Goal: Information Seeking & Learning: Learn about a topic

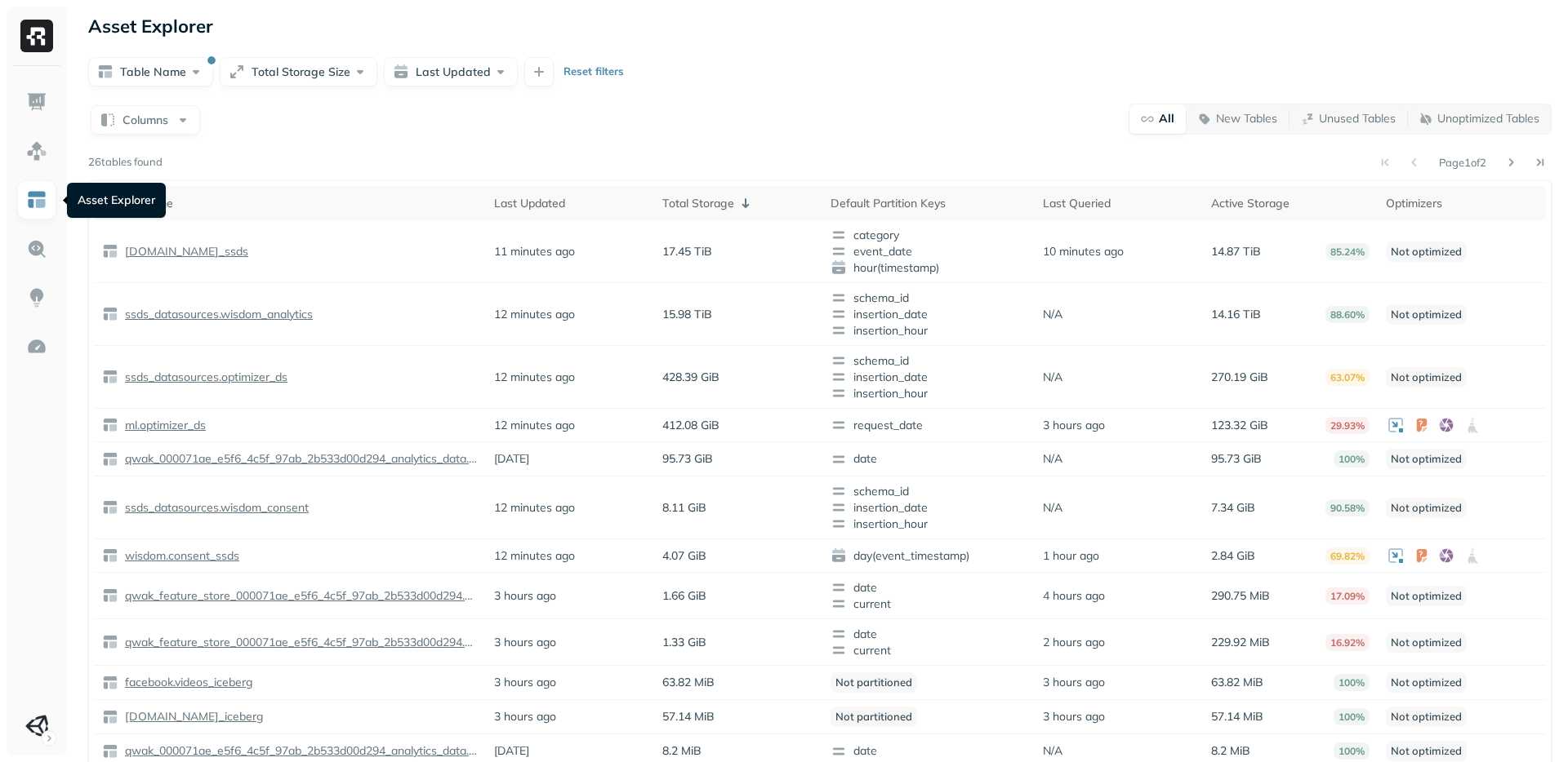
click at [39, 212] on link at bounding box center [37, 200] width 39 height 39
click at [39, 203] on img at bounding box center [37, 200] width 22 height 22
click at [206, 552] on p "wisdom.consent_ssds" at bounding box center [180, 556] width 118 height 15
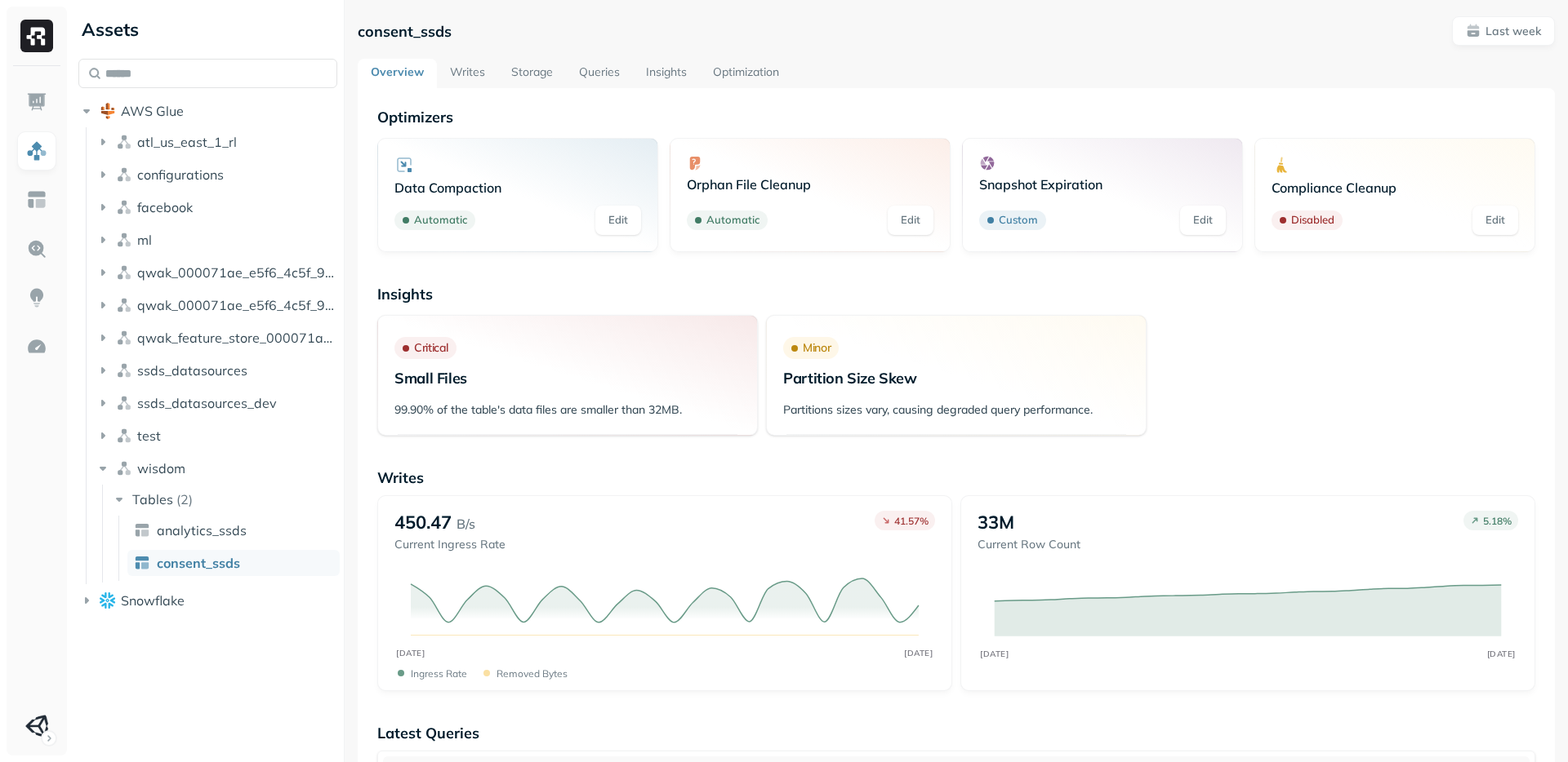
click at [741, 78] on link "Optimization" at bounding box center [745, 74] width 92 height 30
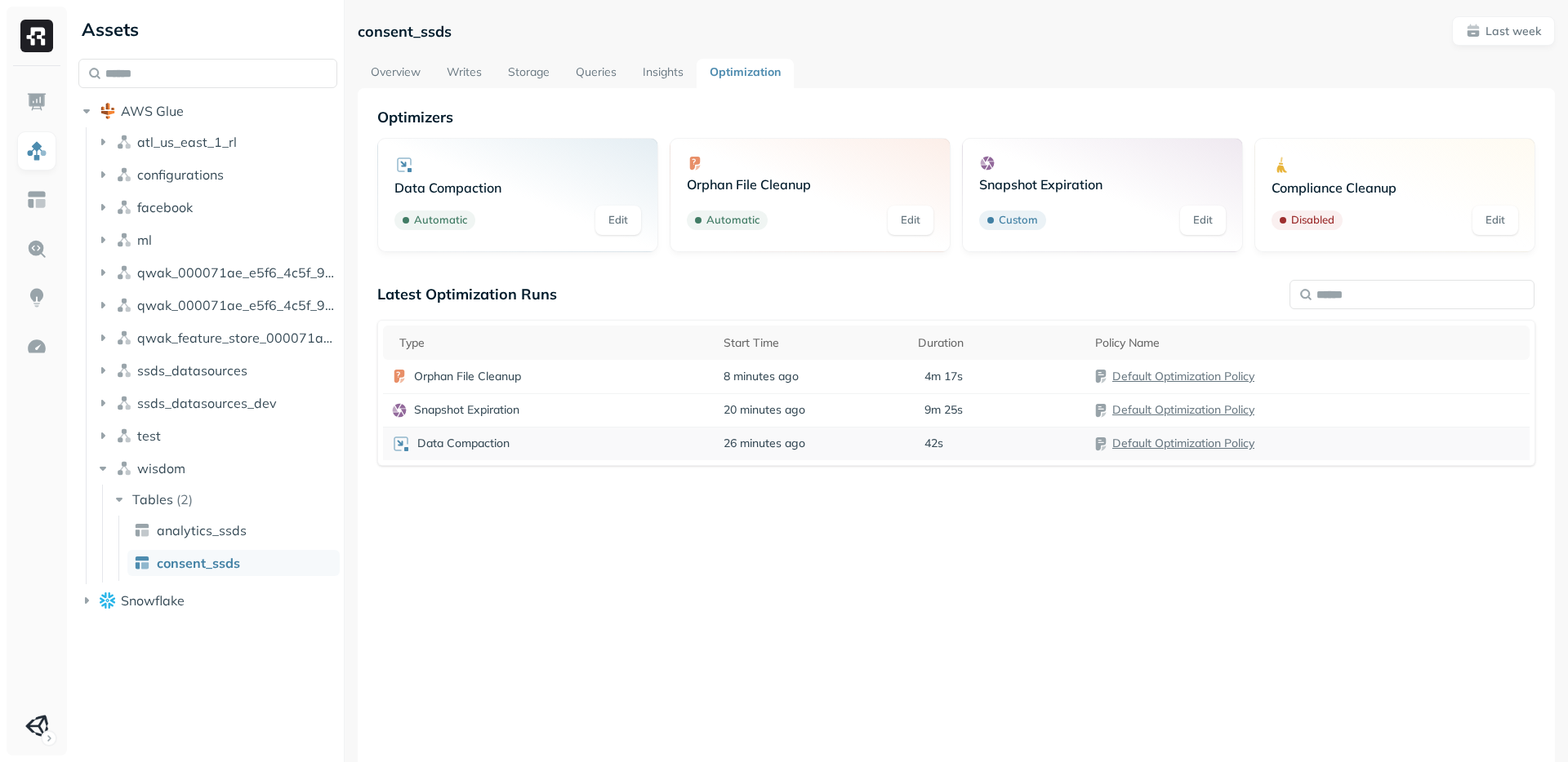
click at [485, 445] on p "Data Compaction" at bounding box center [463, 443] width 92 height 15
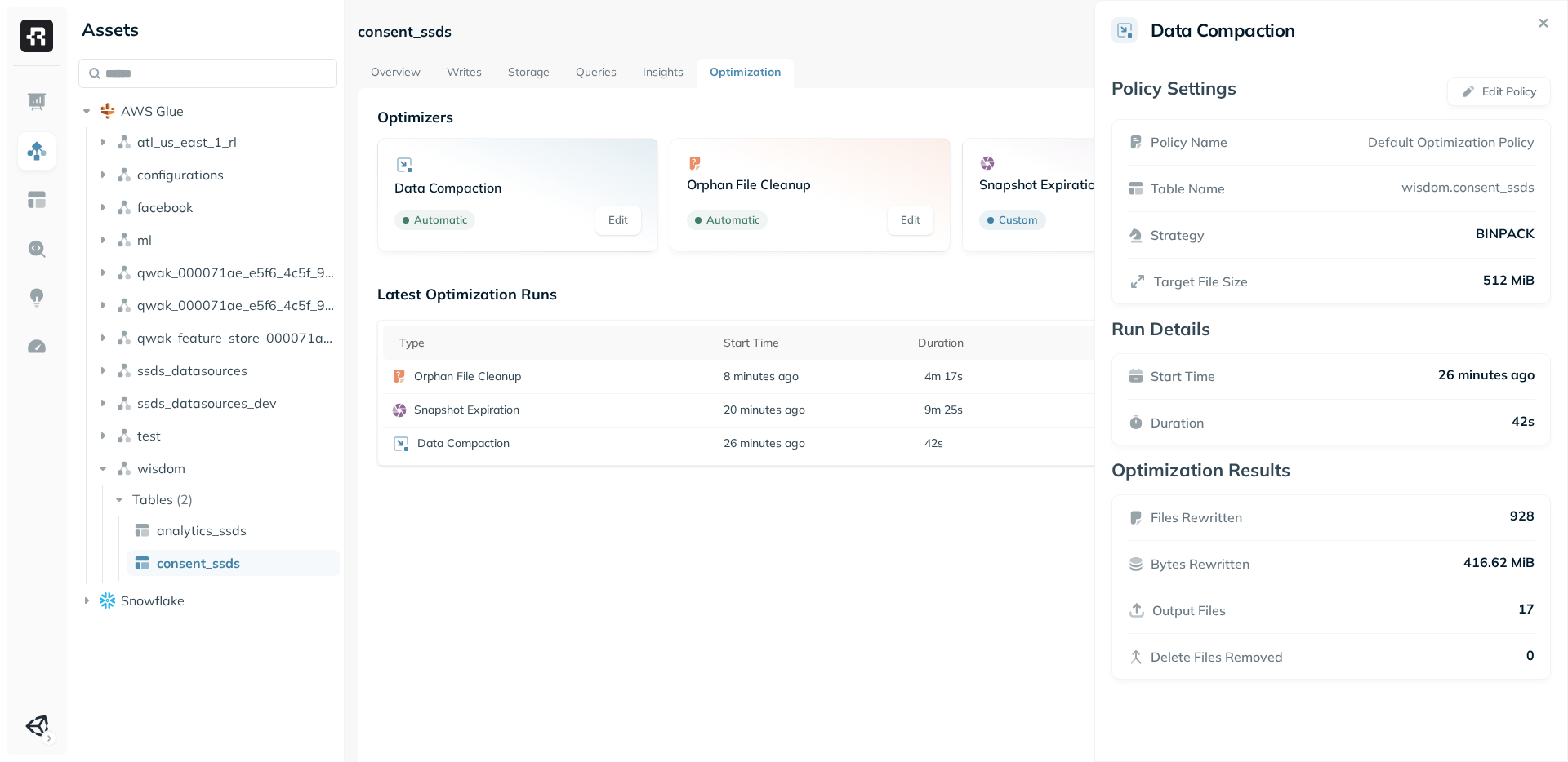
click at [1538, 30] on icon at bounding box center [1544, 22] width 19 height 19
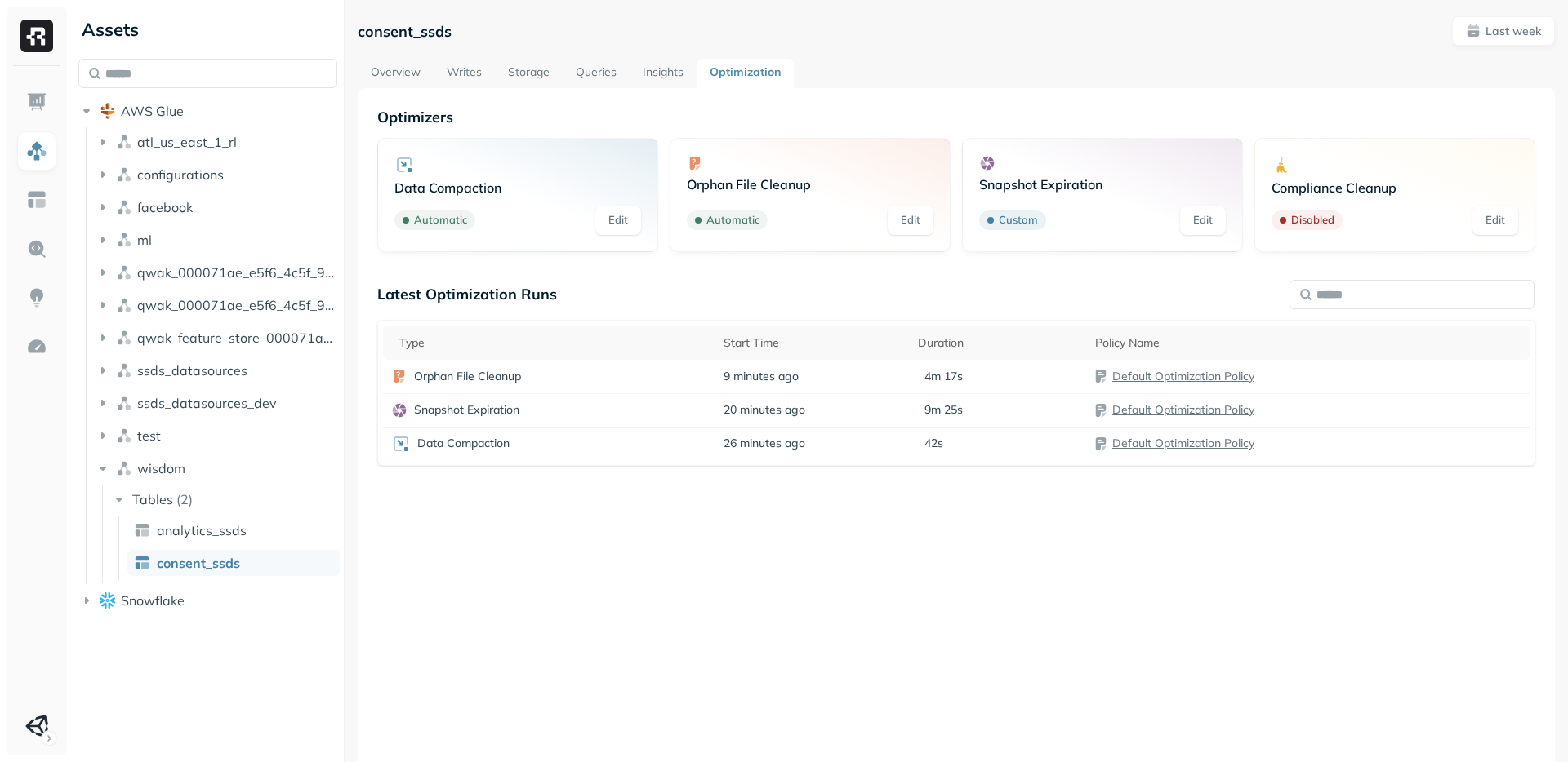
click at [414, 77] on link "Overview" at bounding box center [396, 74] width 76 height 30
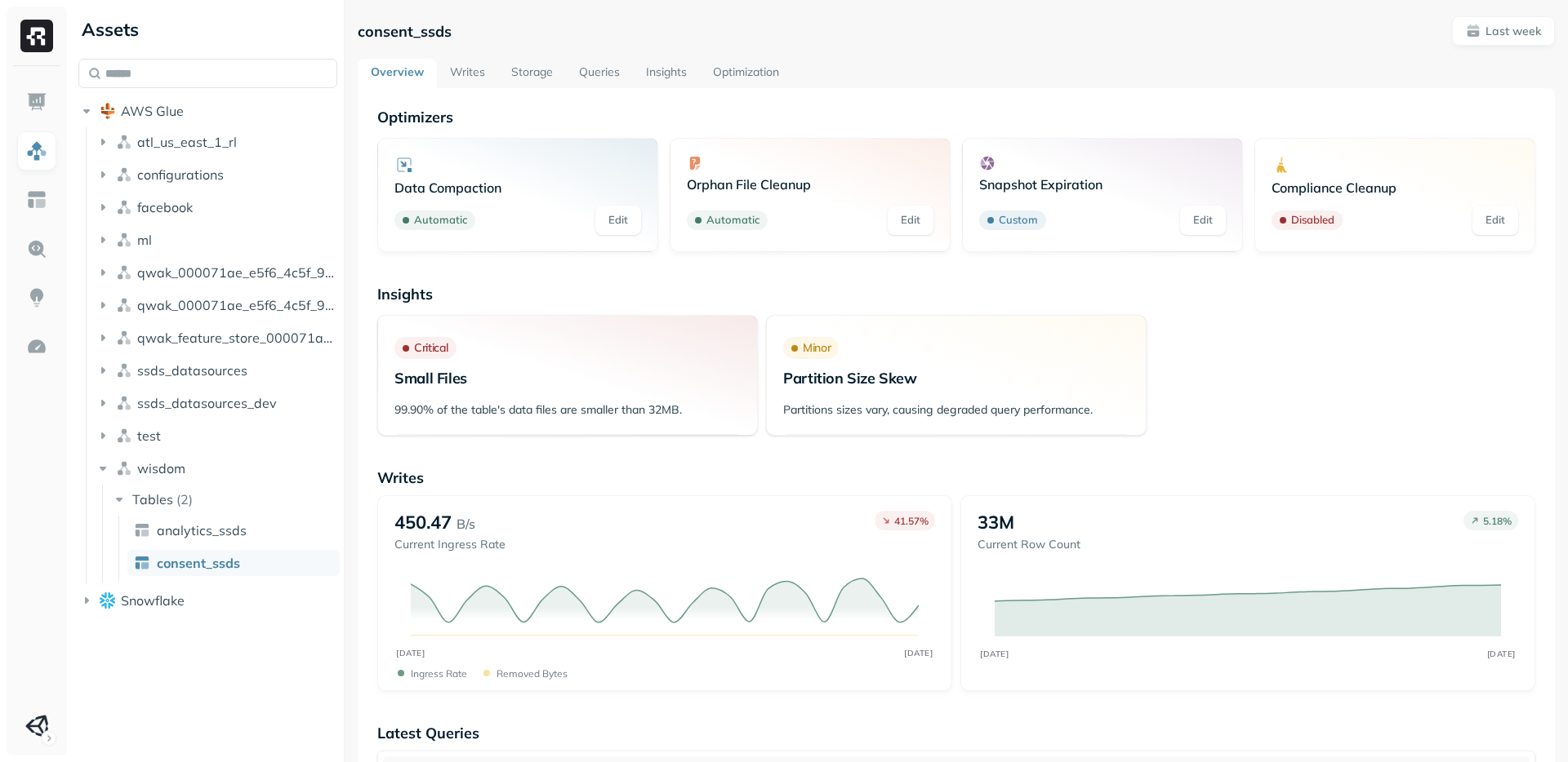
click at [529, 73] on link "Storage" at bounding box center [532, 74] width 68 height 30
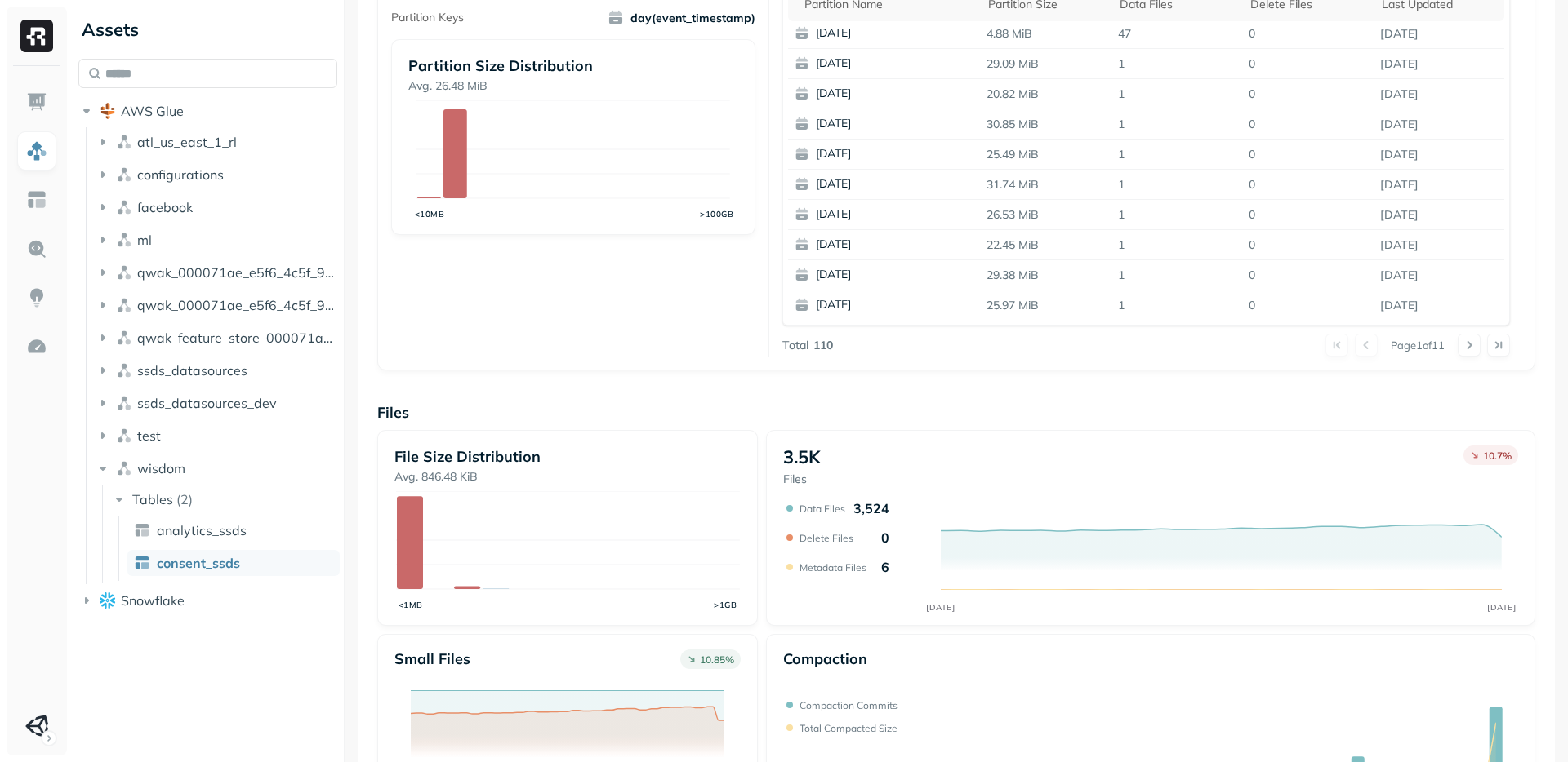
scroll to position [486, 0]
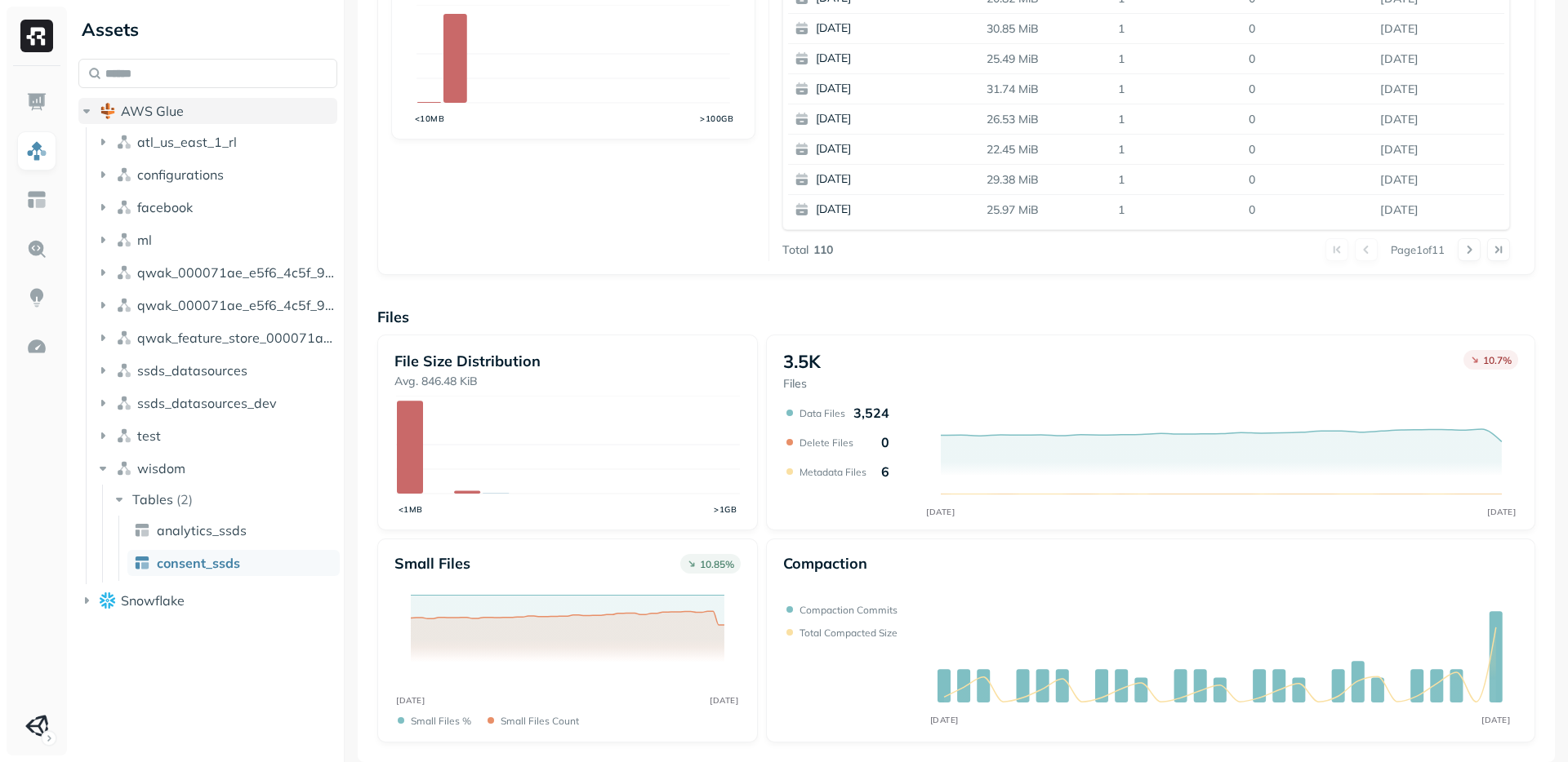
click at [87, 112] on icon "button" at bounding box center [86, 111] width 16 height 16
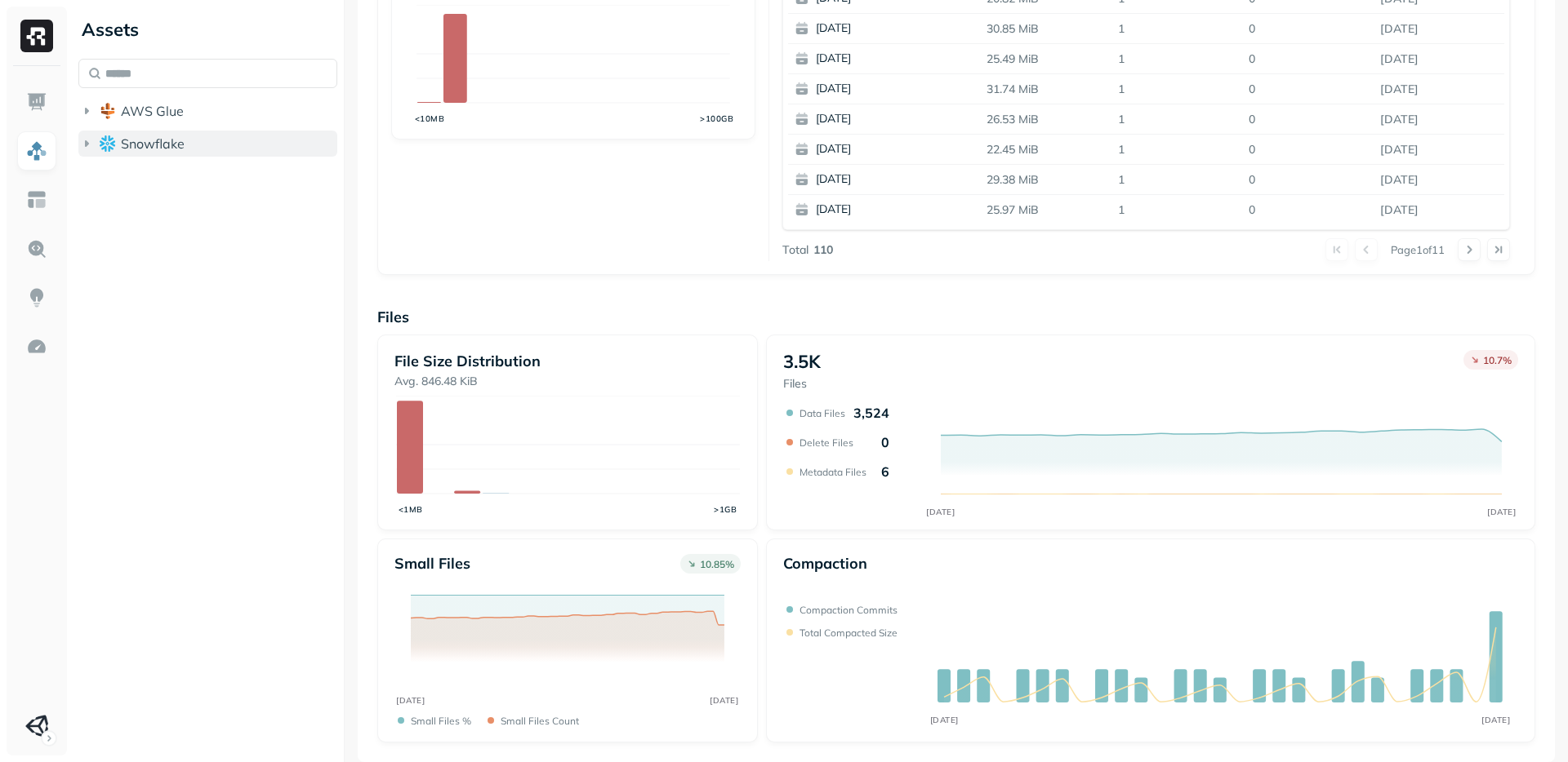
click at [85, 137] on icon "button" at bounding box center [86, 143] width 16 height 16
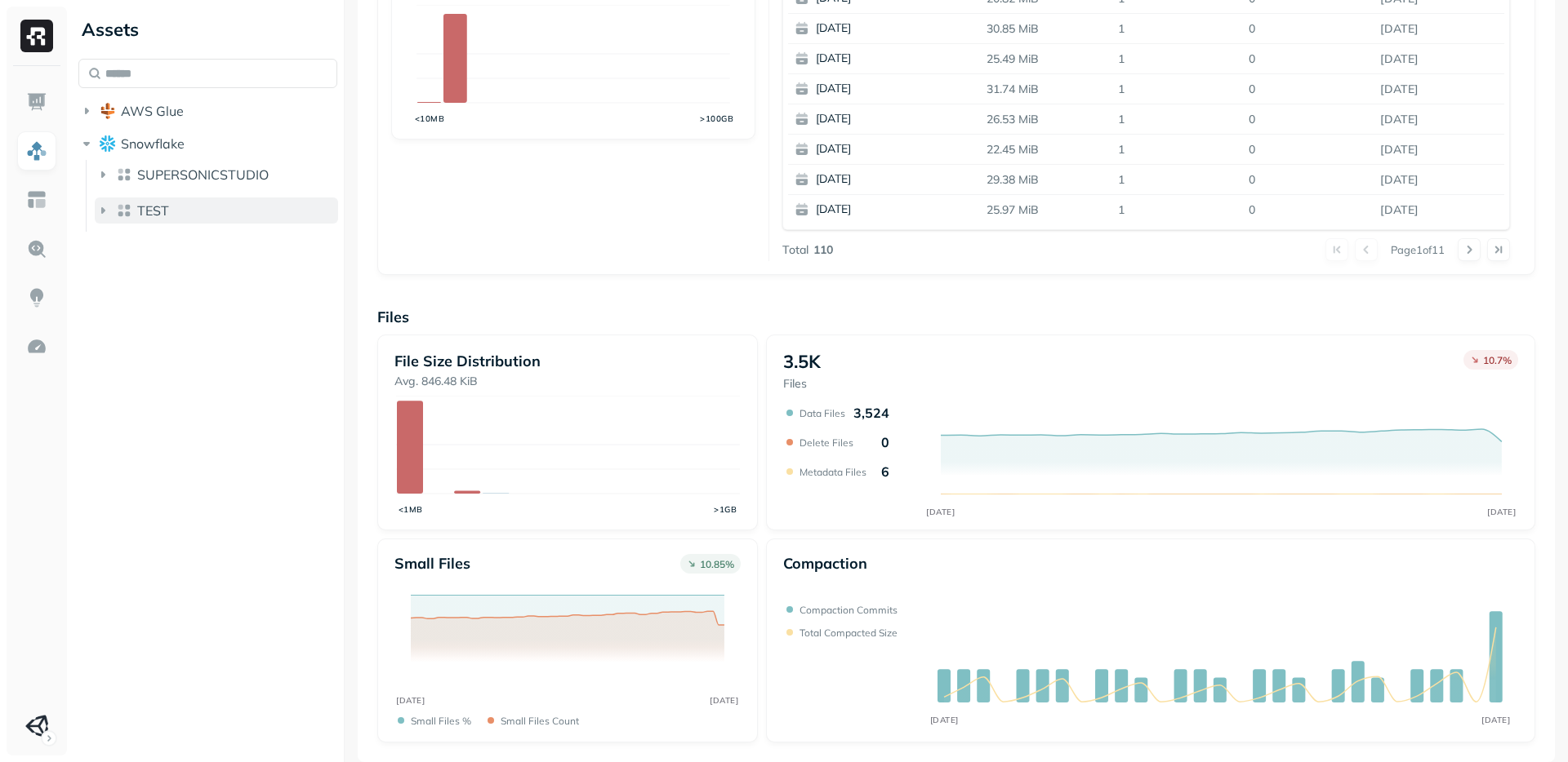
click at [100, 208] on icon "button" at bounding box center [103, 211] width 16 height 16
click at [100, 164] on button "SUPERSONICSTUDIO" at bounding box center [216, 174] width 243 height 26
click at [120, 243] on icon "button" at bounding box center [119, 241] width 16 height 16
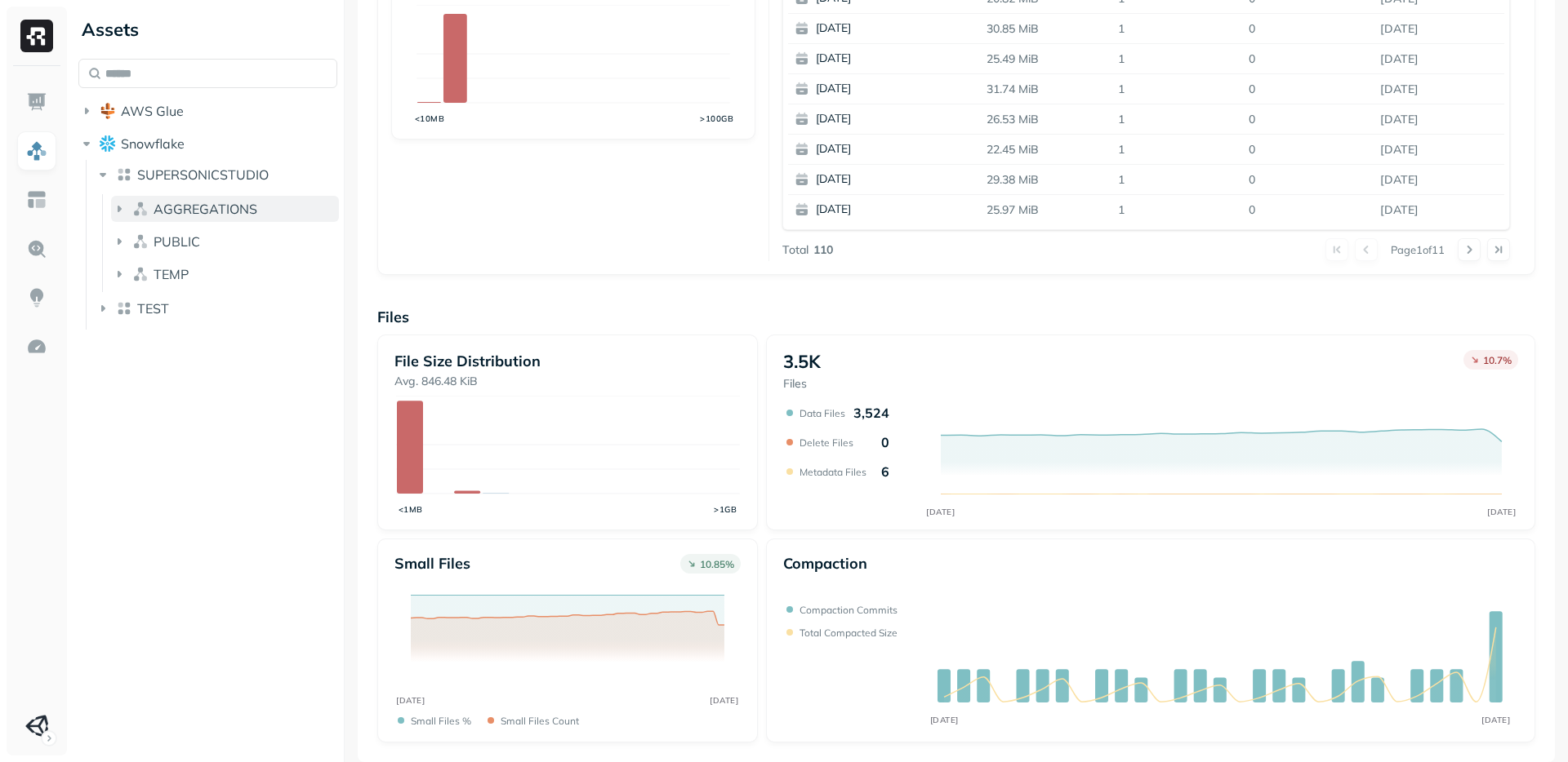
click at [121, 220] on button "AGGREGATIONS" at bounding box center [225, 209] width 228 height 26
click at [120, 215] on icon "button" at bounding box center [119, 209] width 16 height 16
click at [120, 214] on icon "button" at bounding box center [119, 209] width 16 height 16
click at [137, 242] on icon "button" at bounding box center [135, 240] width 16 height 16
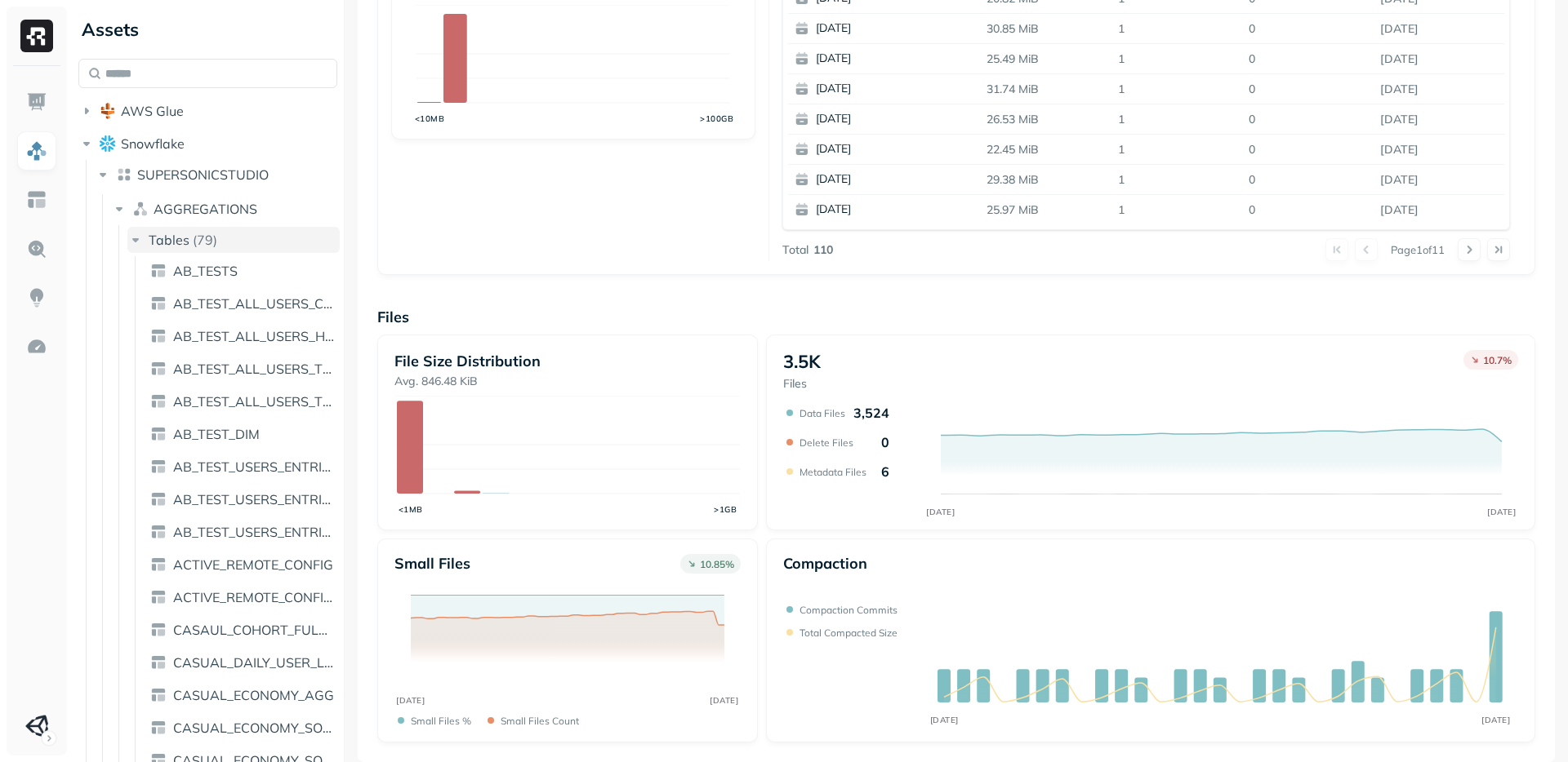
click at [137, 239] on icon "button" at bounding box center [135, 240] width 6 height 4
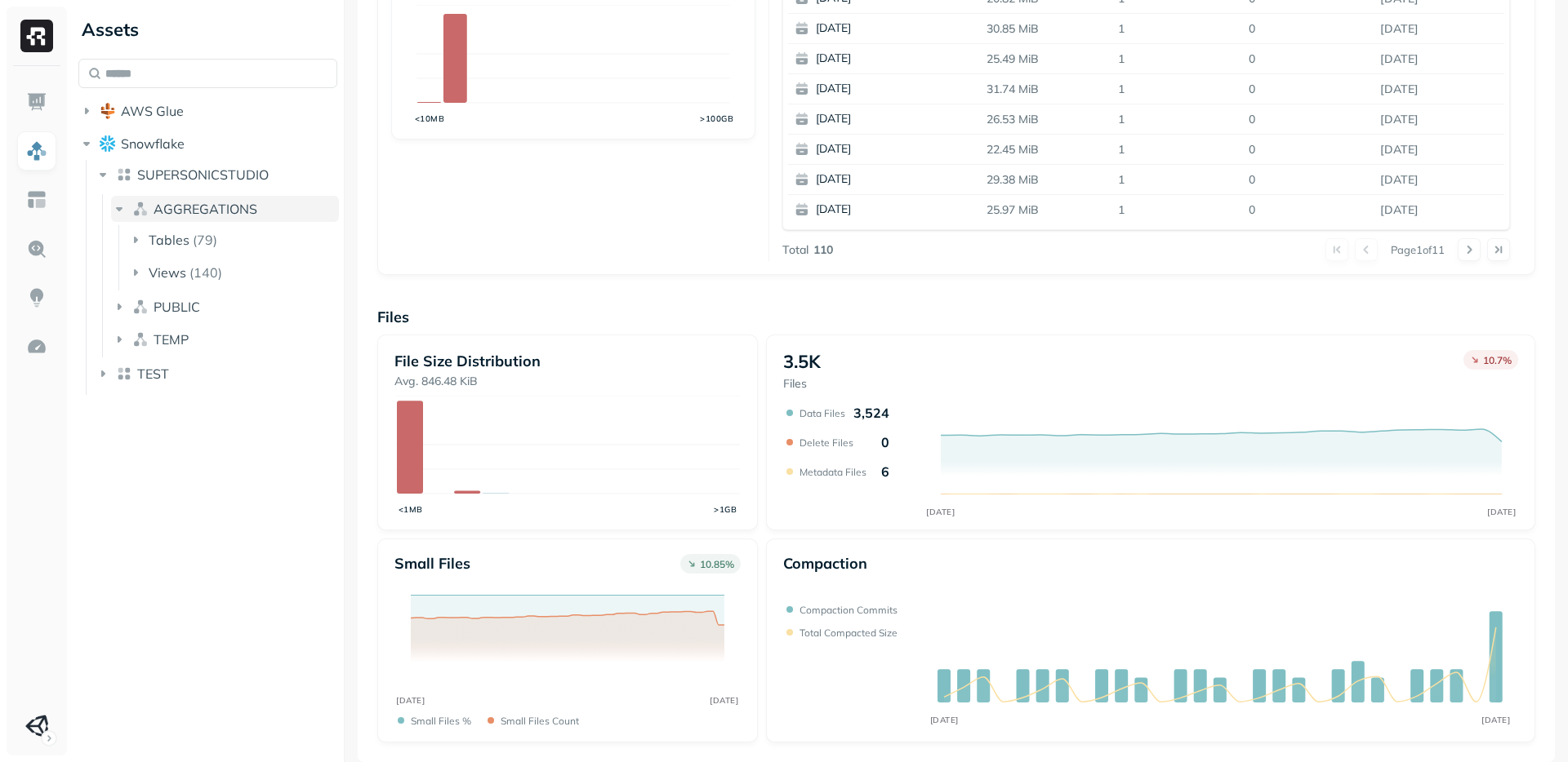
click at [118, 206] on icon "button" at bounding box center [119, 209] width 16 height 16
click at [105, 179] on icon "button" at bounding box center [103, 175] width 16 height 16
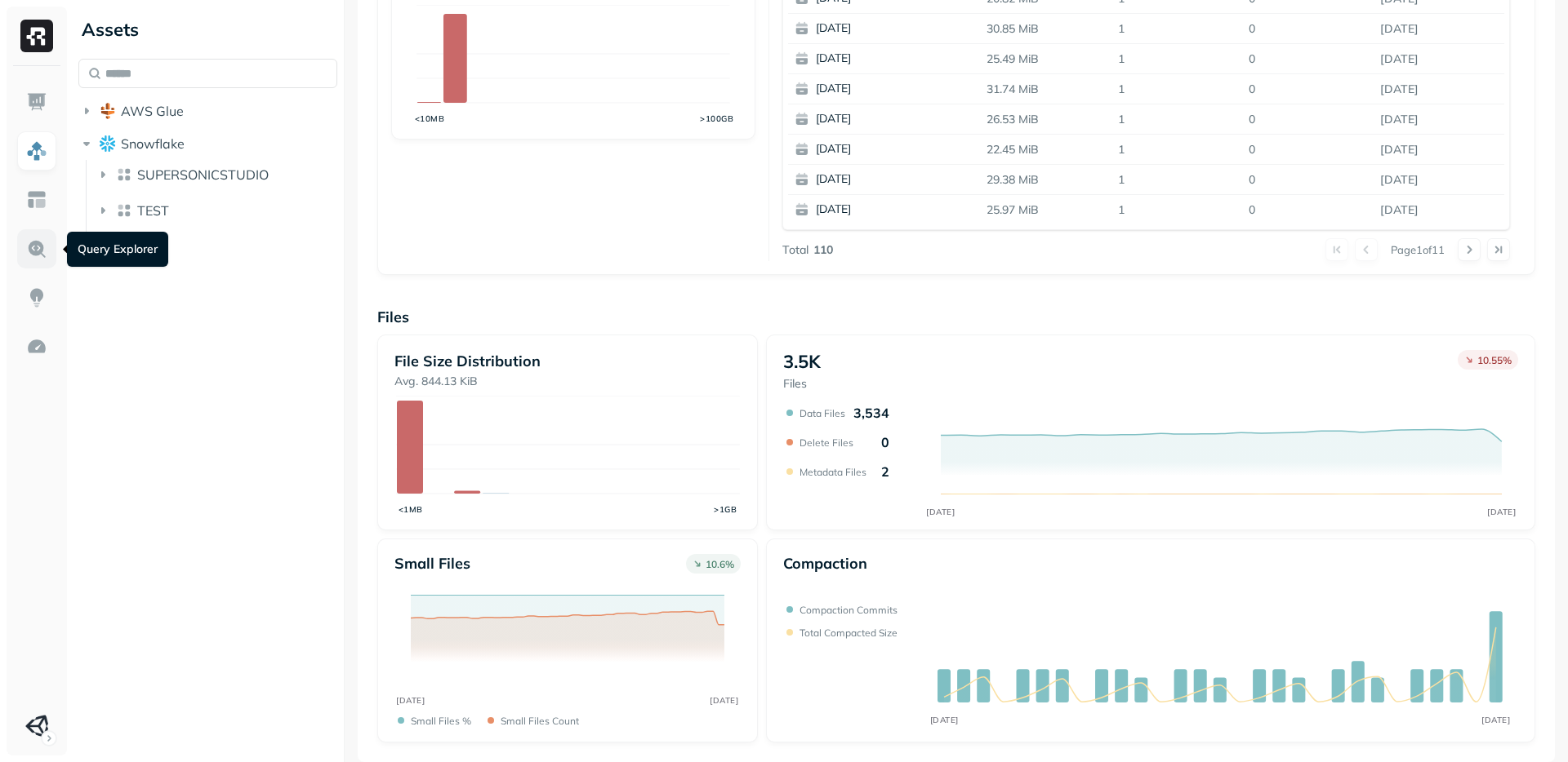
click at [43, 260] on link at bounding box center [37, 249] width 39 height 39
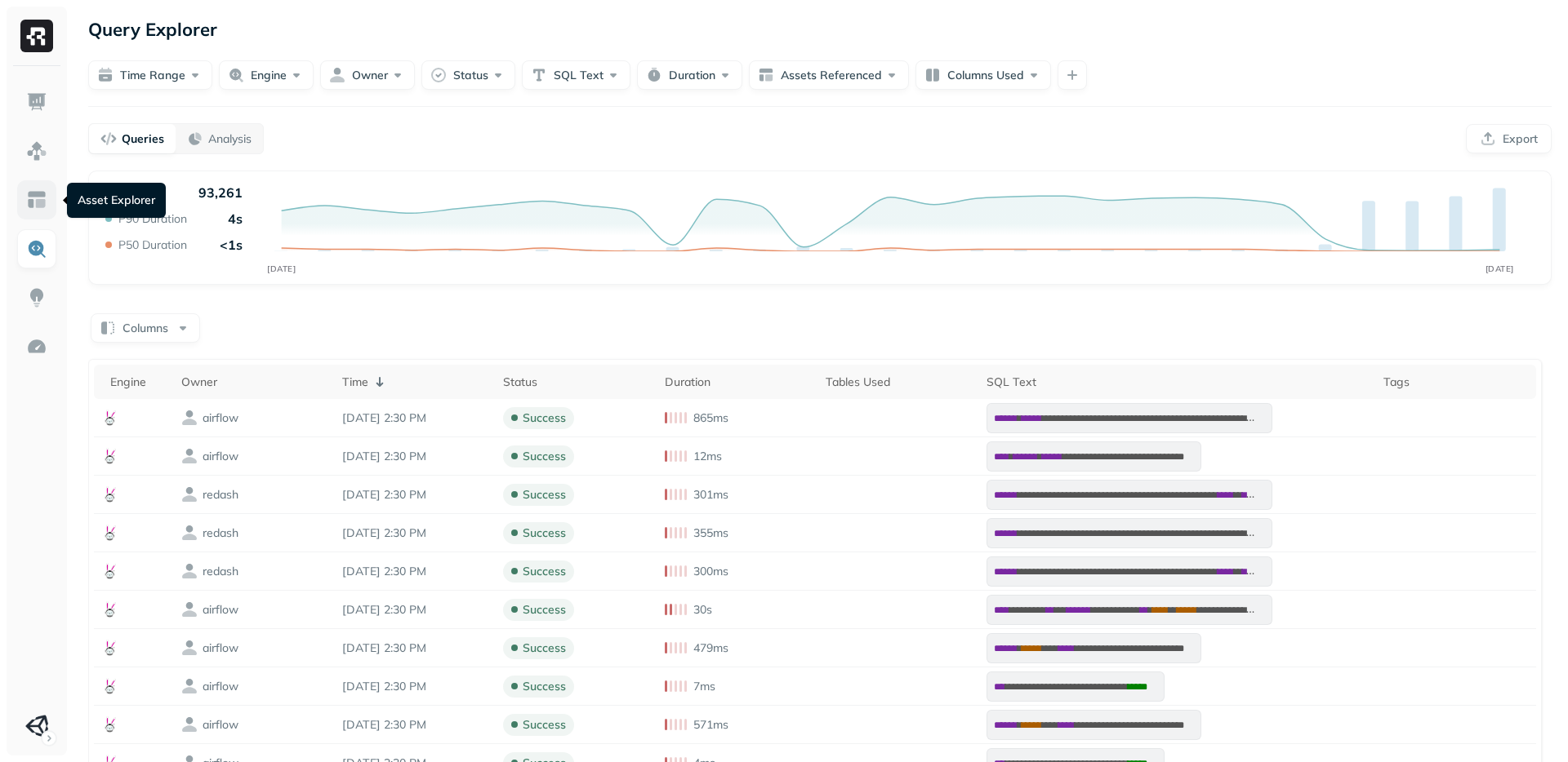
click at [42, 209] on img at bounding box center [37, 200] width 22 height 22
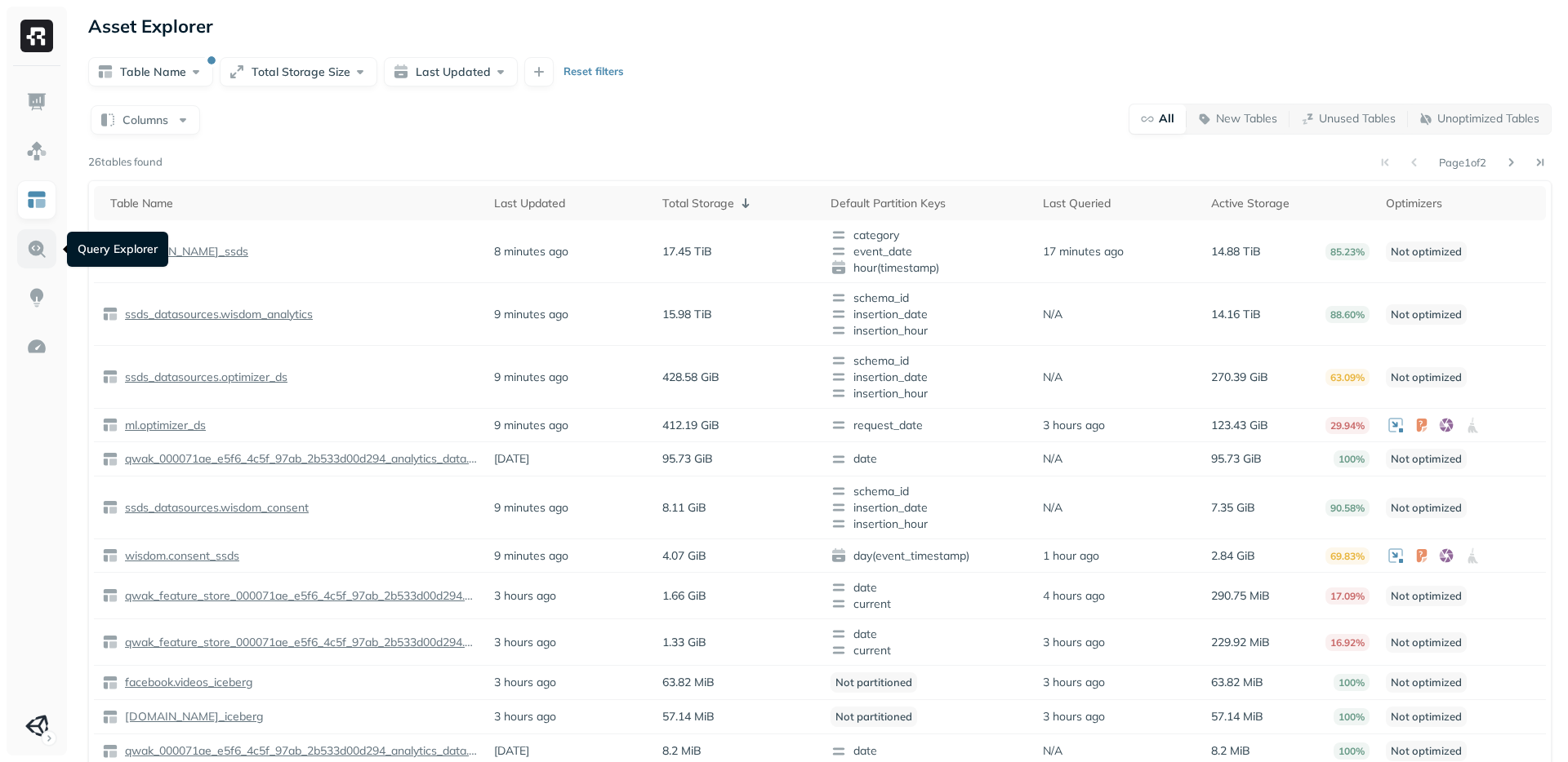
click at [35, 239] on img at bounding box center [37, 249] width 22 height 22
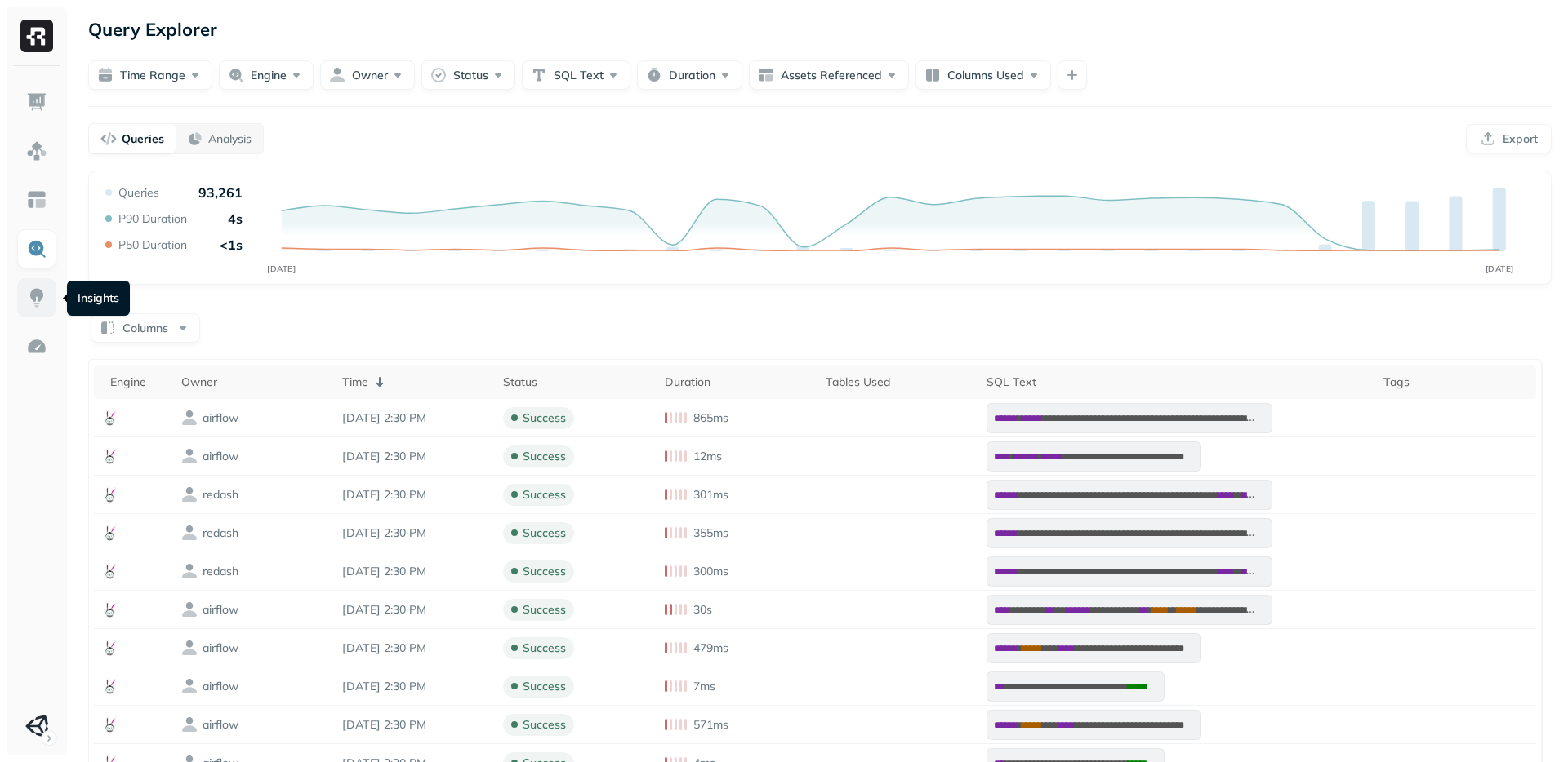
click at [42, 303] on img at bounding box center [37, 299] width 22 height 22
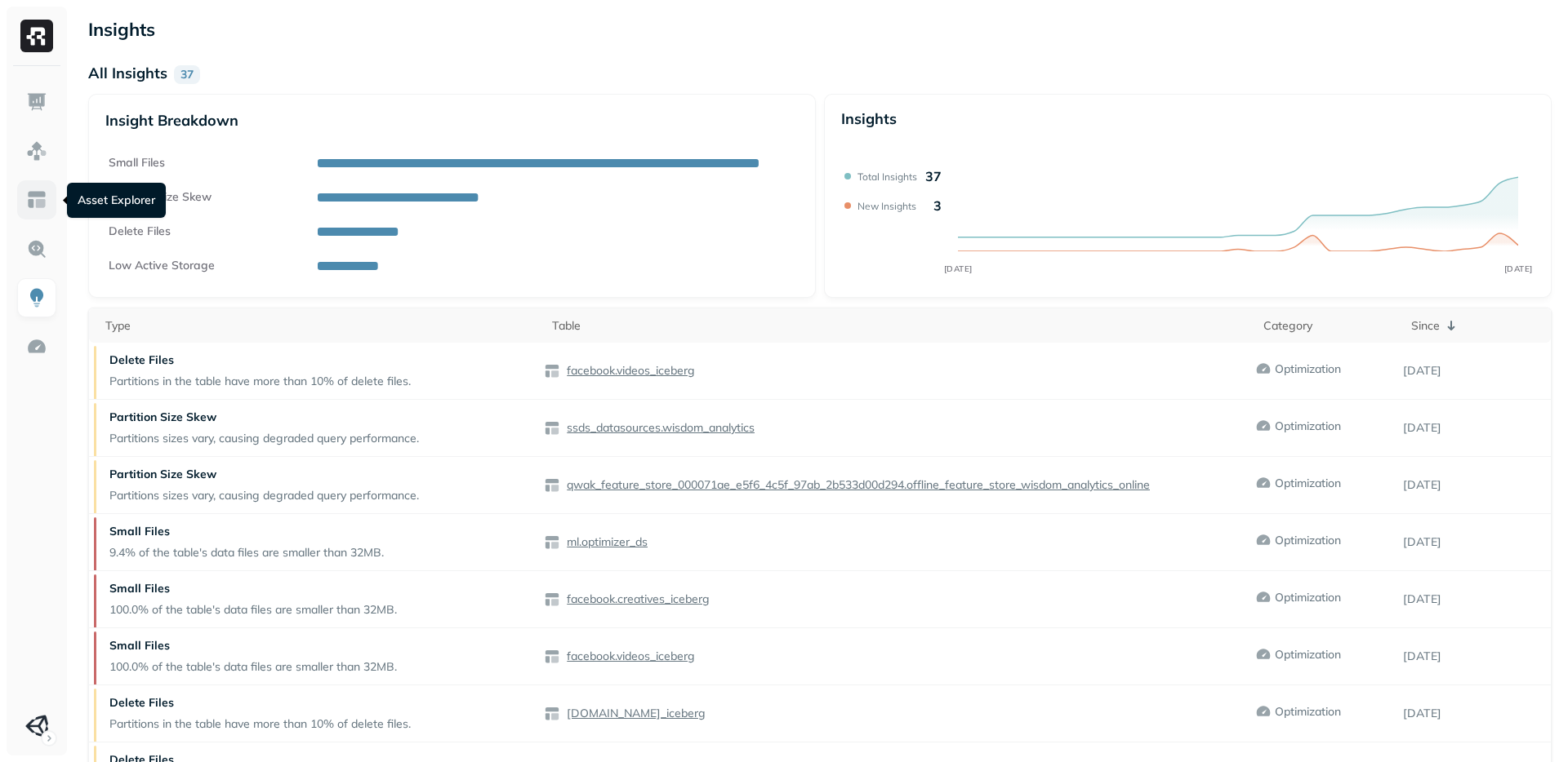
click at [33, 218] on link at bounding box center [37, 200] width 39 height 39
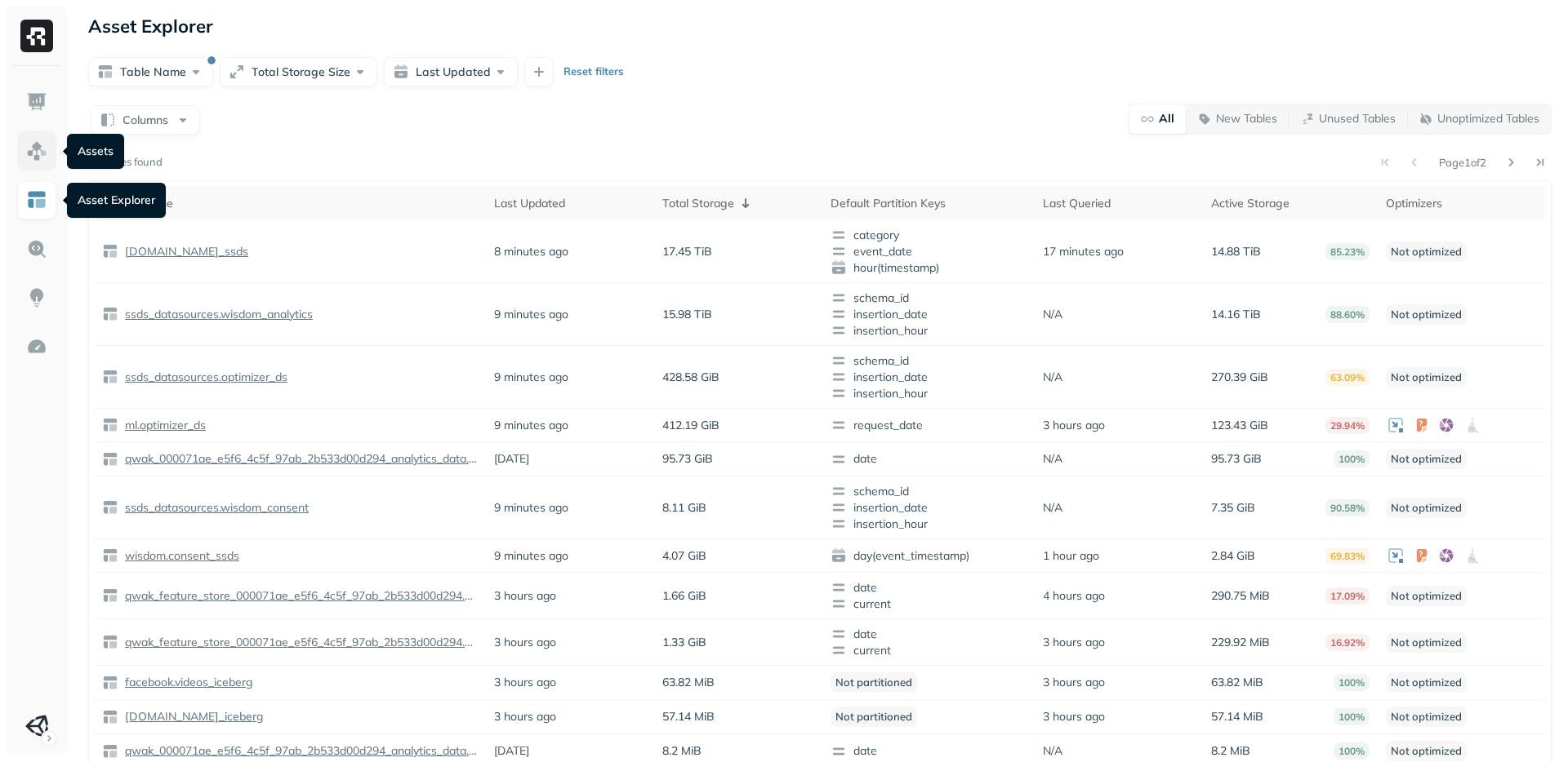
click at [37, 154] on img at bounding box center [37, 152] width 22 height 22
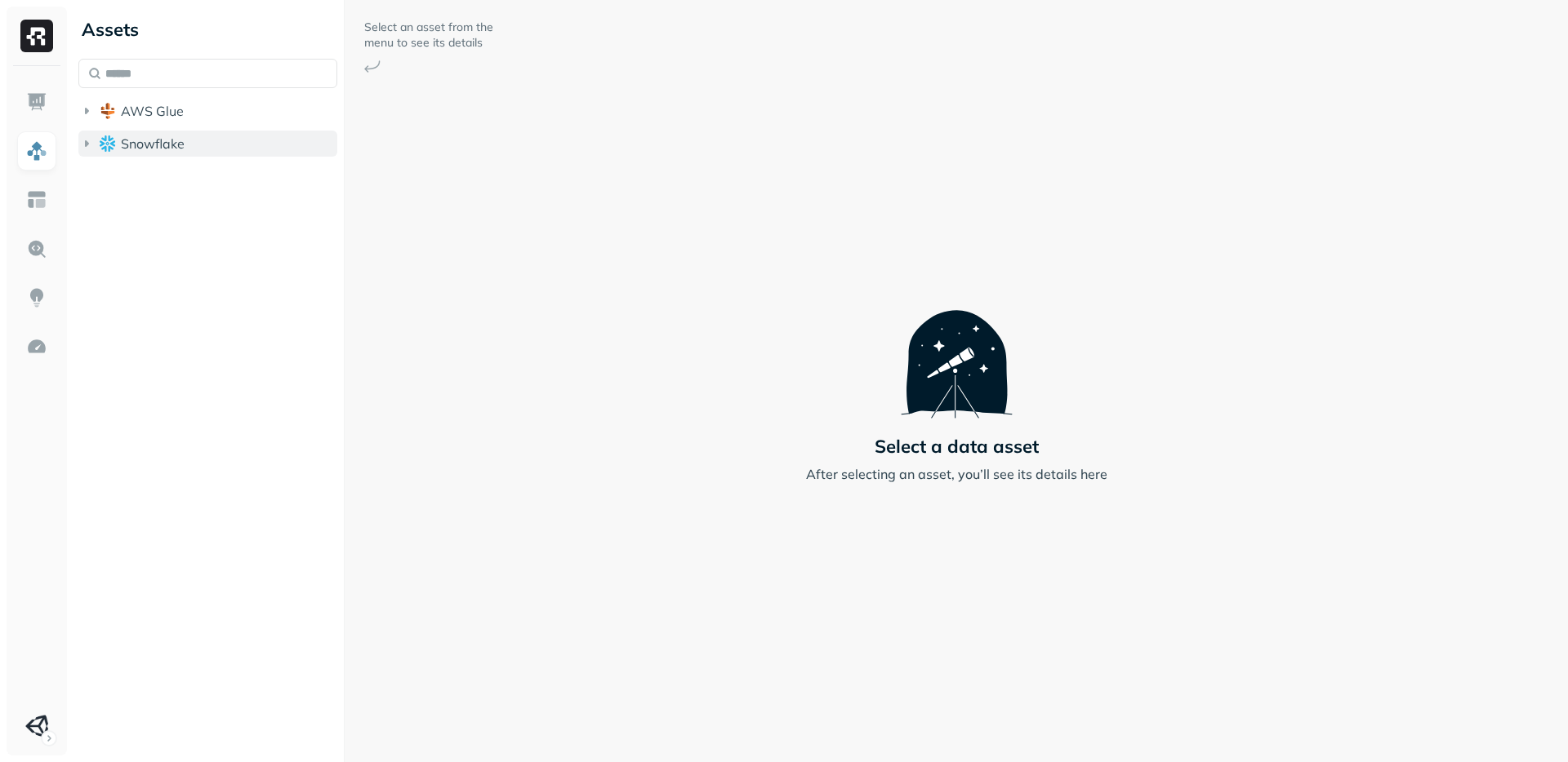
click at [94, 143] on icon "button" at bounding box center [86, 143] width 16 height 16
click at [121, 172] on img "button" at bounding box center [124, 175] width 16 height 16
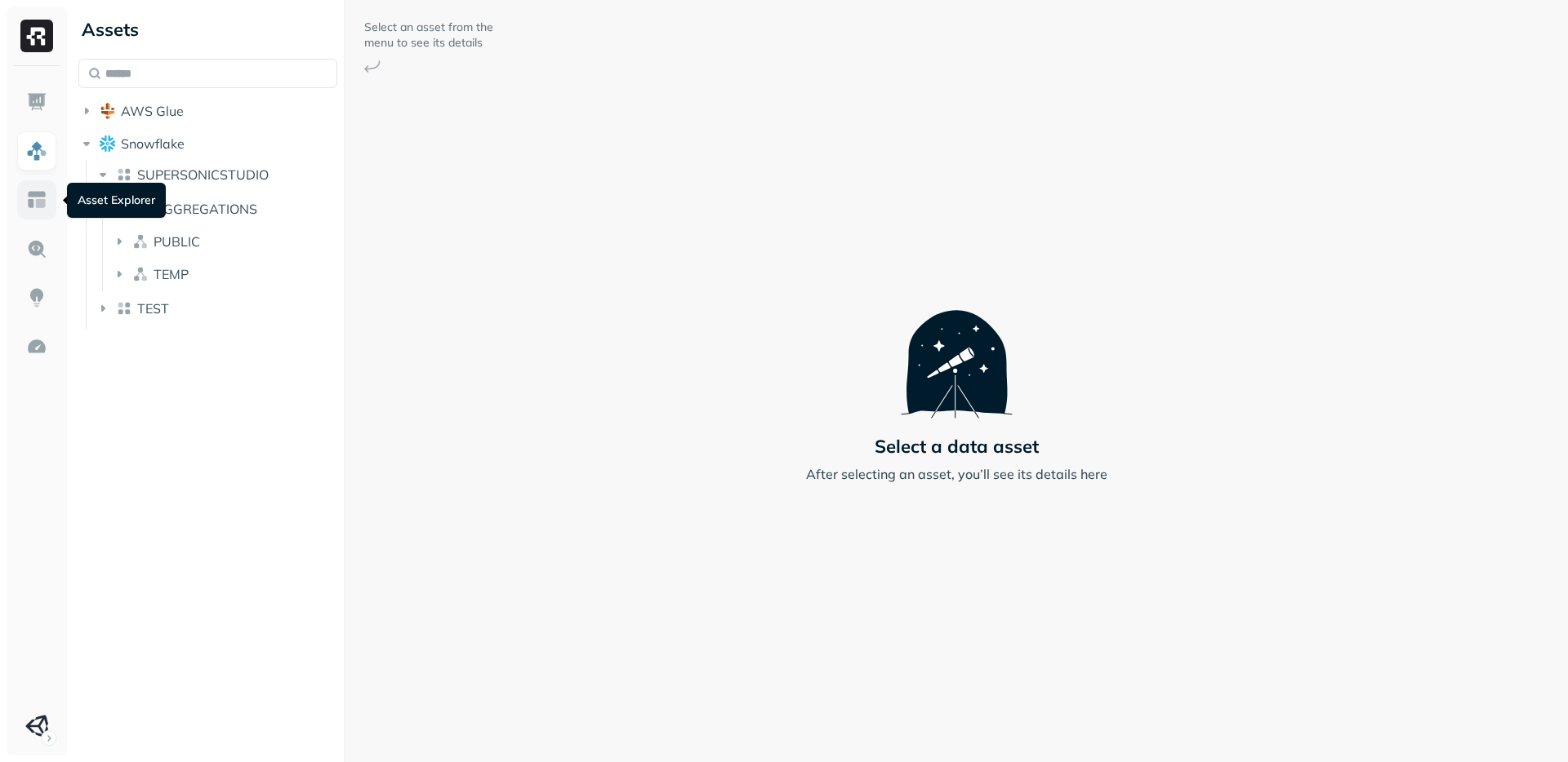
click at [46, 200] on img at bounding box center [37, 200] width 22 height 22
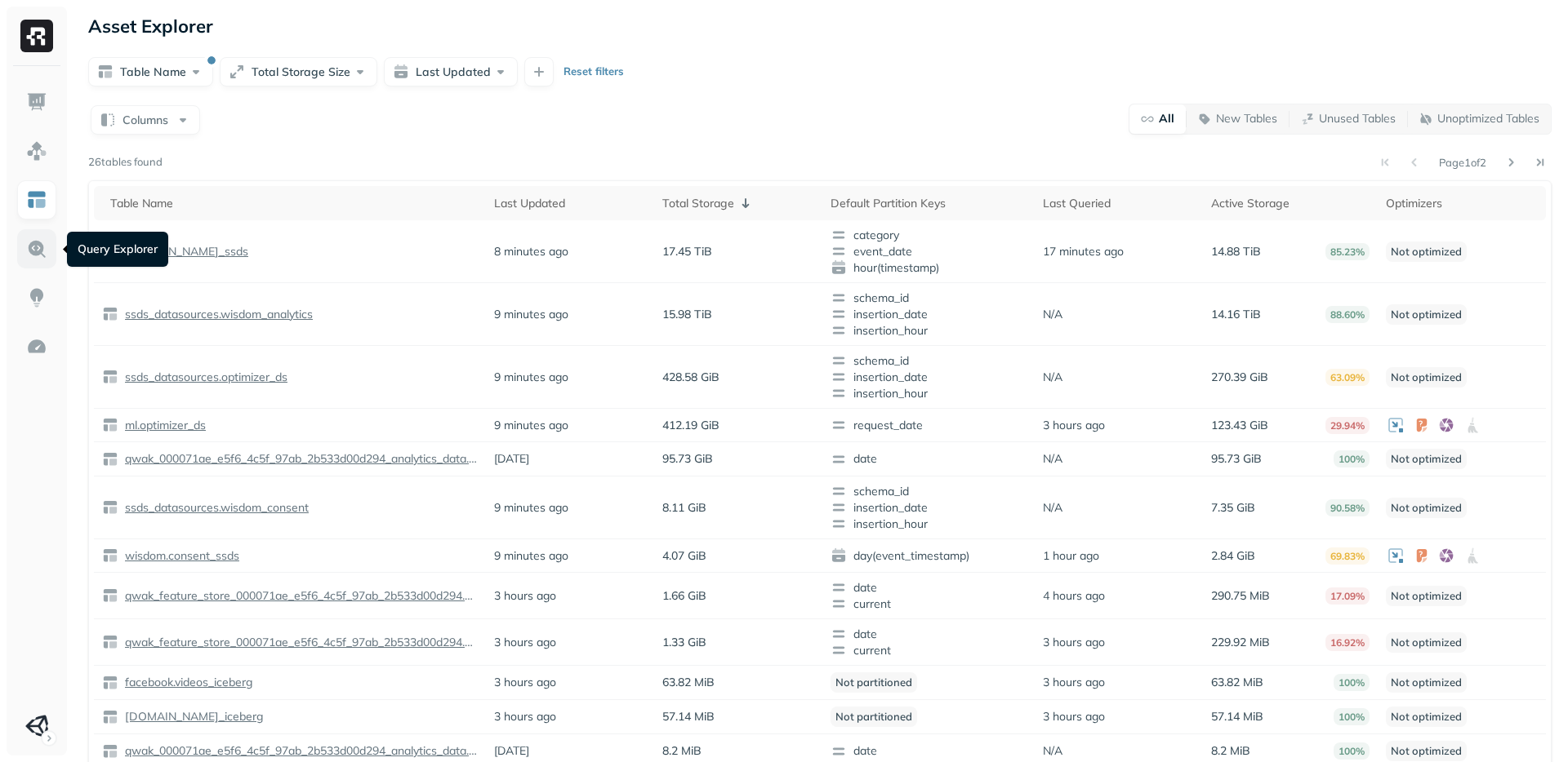
click at [41, 243] on img at bounding box center [37, 249] width 22 height 22
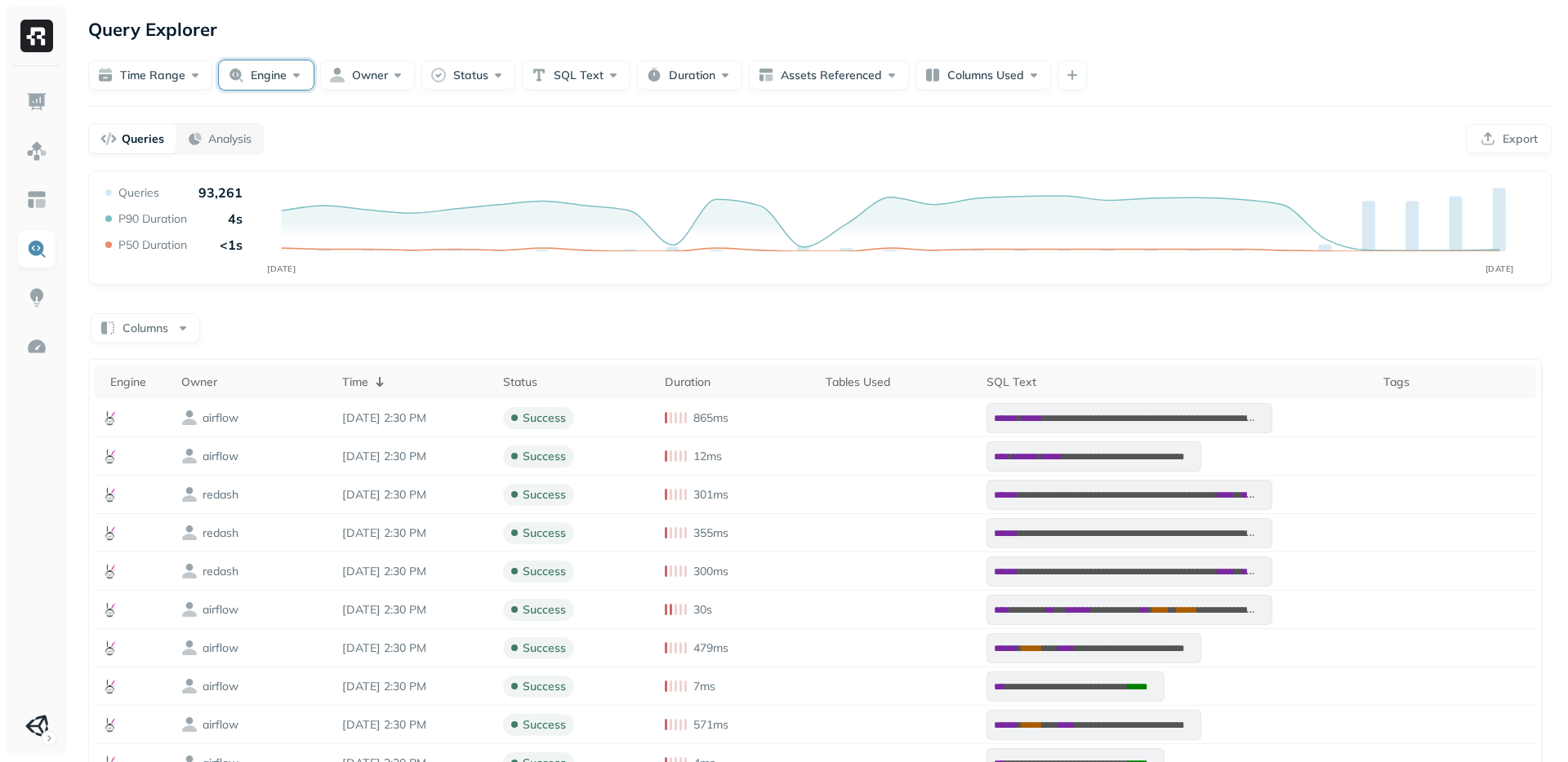
click at [306, 82] on button "Engine" at bounding box center [266, 74] width 95 height 30
click at [257, 203] on span "snowflake" at bounding box center [247, 203] width 65 height 16
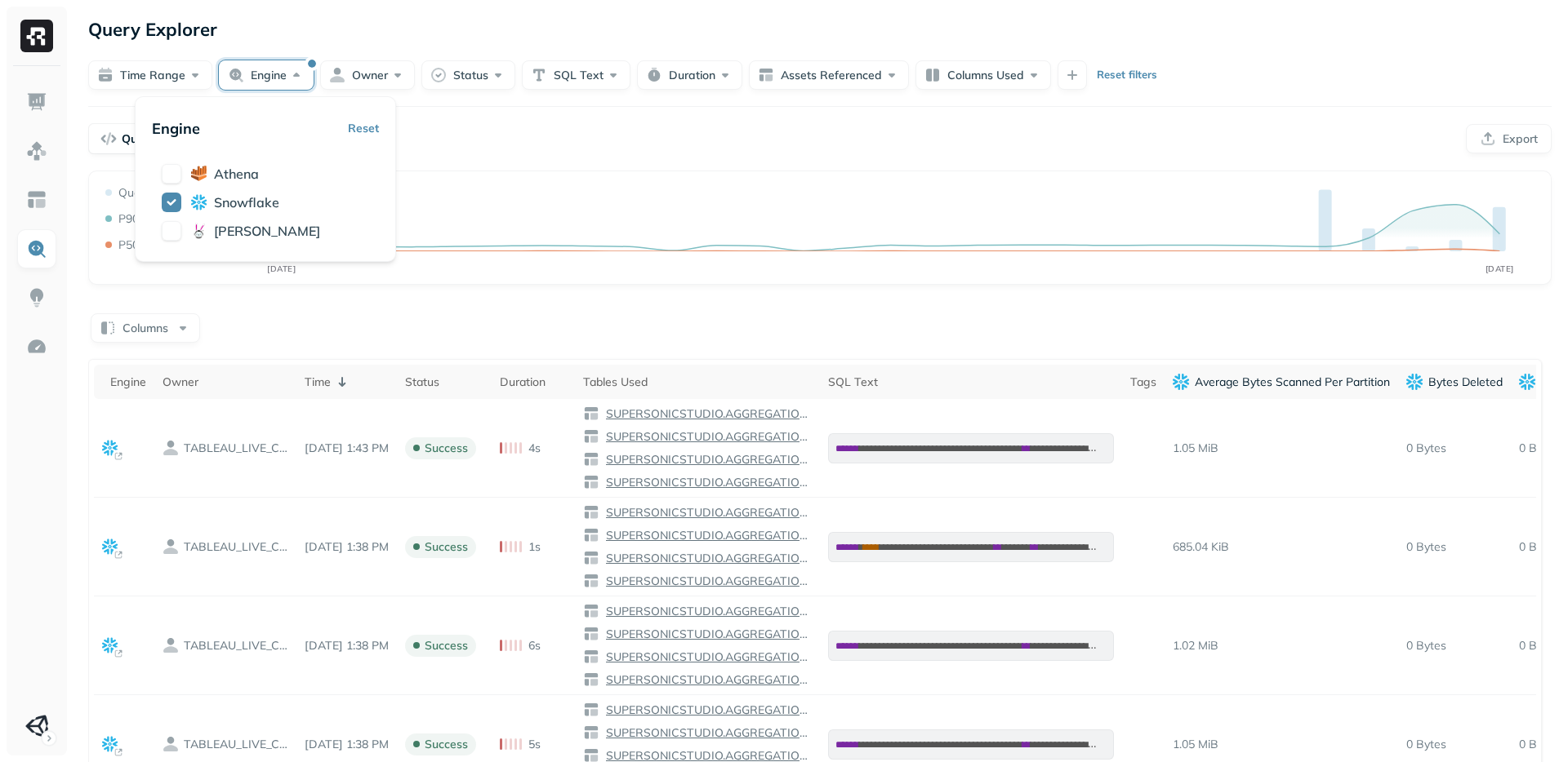
click at [985, 131] on div "Queries Analysis Export" at bounding box center [820, 138] width 1464 height 31
click at [274, 71] on button "Engine" at bounding box center [266, 74] width 95 height 30
click at [222, 223] on span "[PERSON_NAME]" at bounding box center [267, 231] width 106 height 16
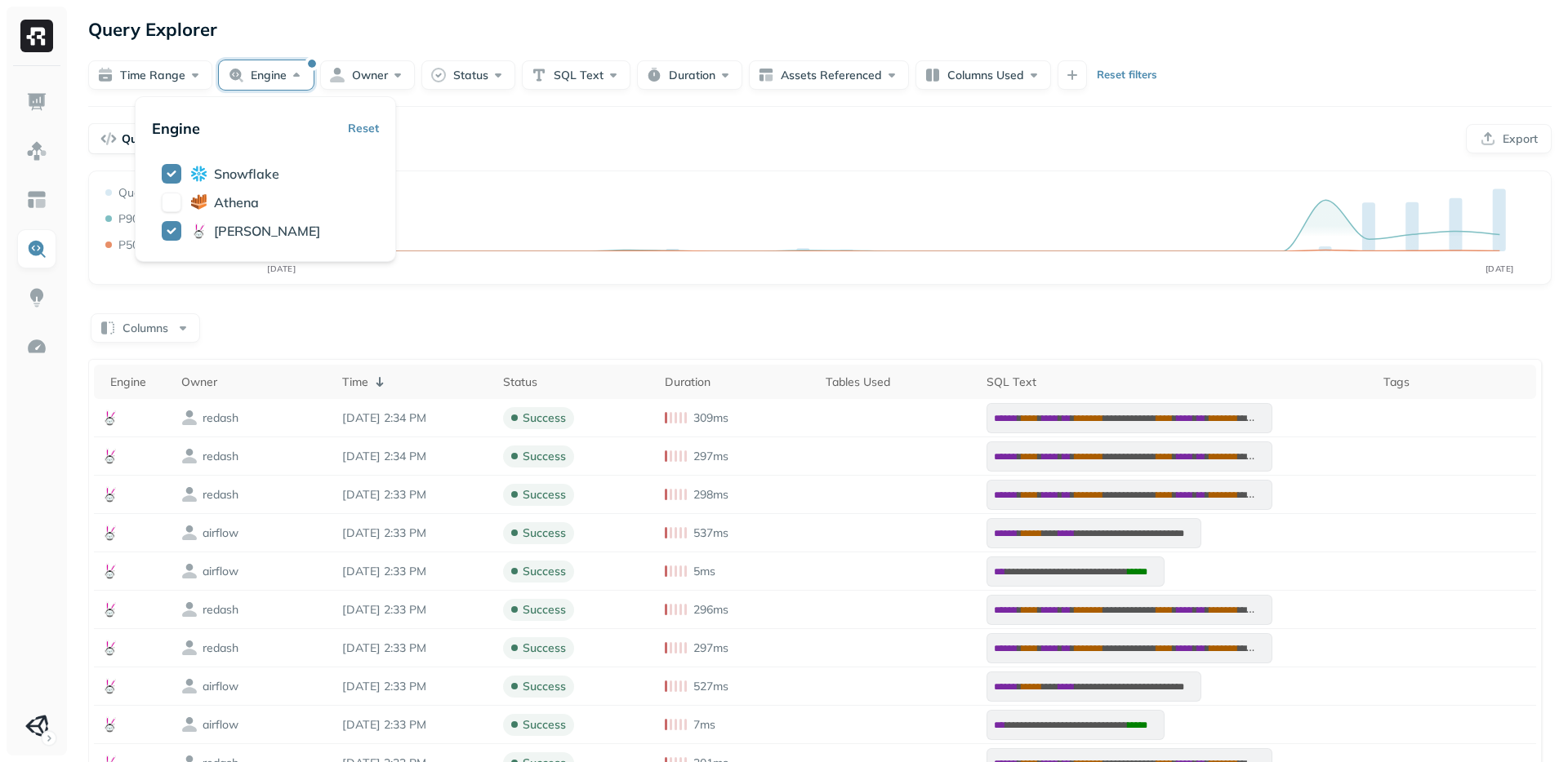
click at [516, 119] on div "**********" at bounding box center [820, 536] width 1496 height 1072
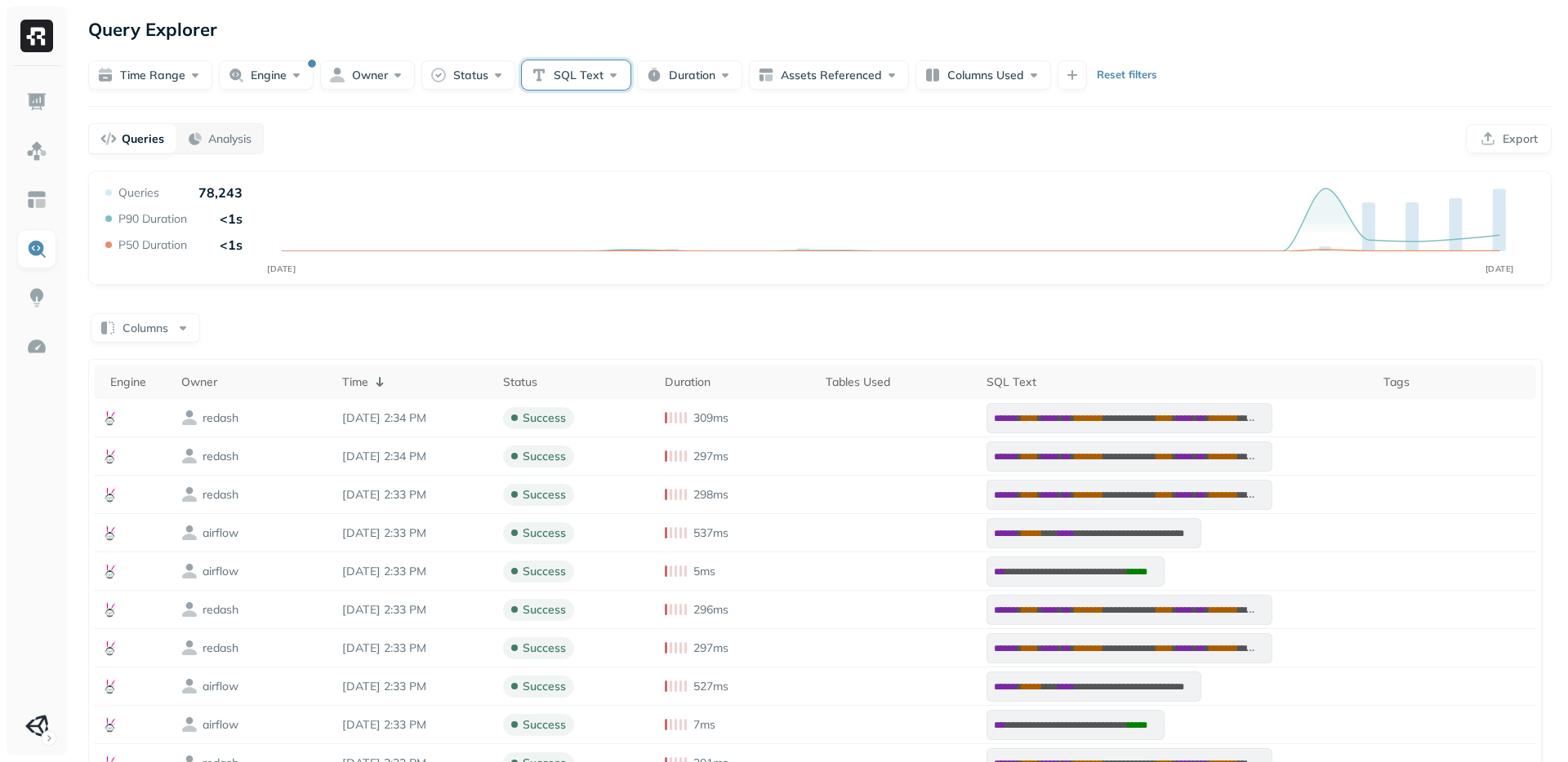
click at [589, 68] on button "SQL Text" at bounding box center [576, 74] width 109 height 30
click at [602, 76] on button "SQL Text" at bounding box center [576, 74] width 109 height 30
click at [363, 78] on button "Owner" at bounding box center [368, 74] width 95 height 30
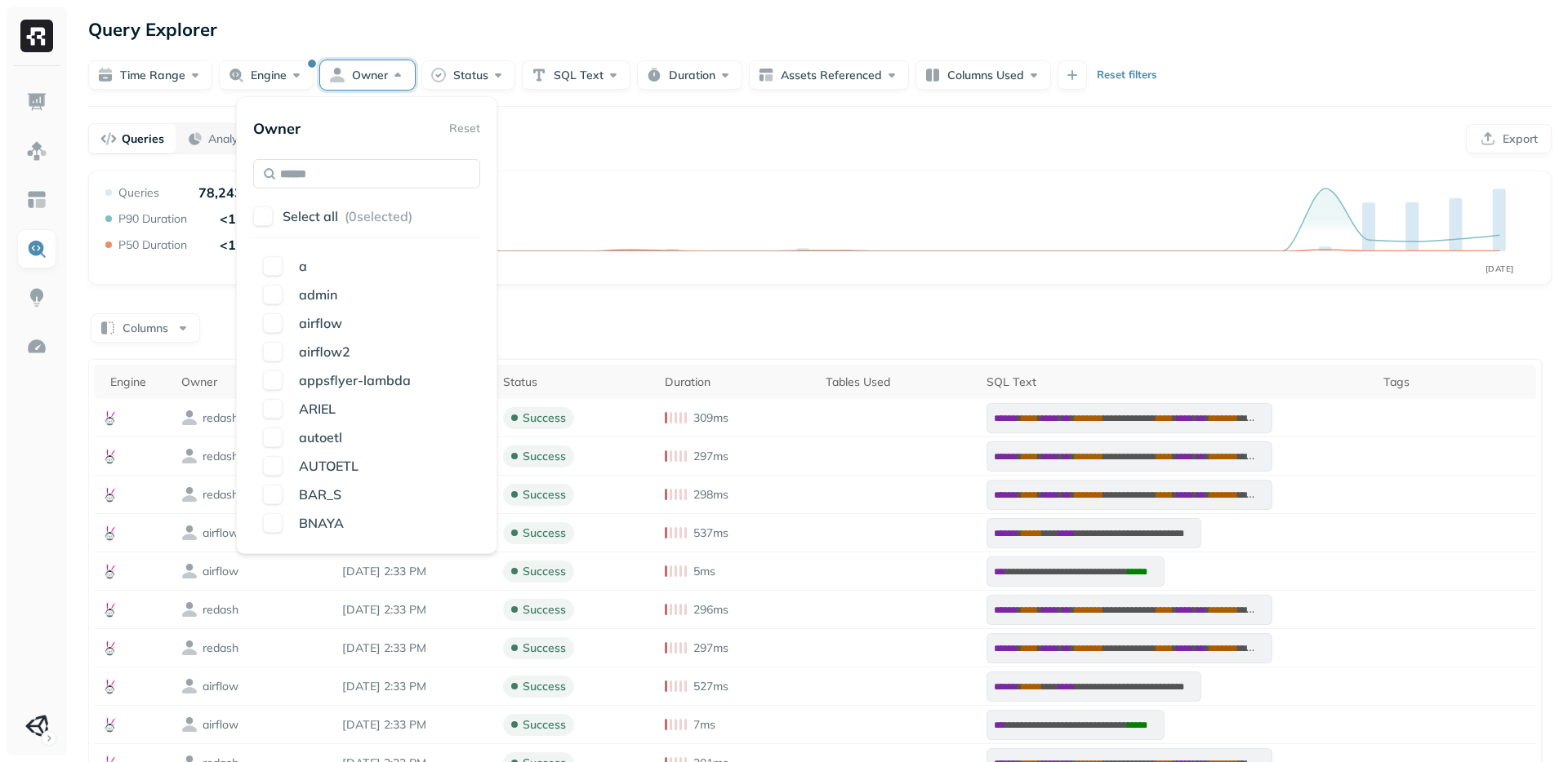
click at [368, 78] on button "Owner" at bounding box center [368, 74] width 95 height 30
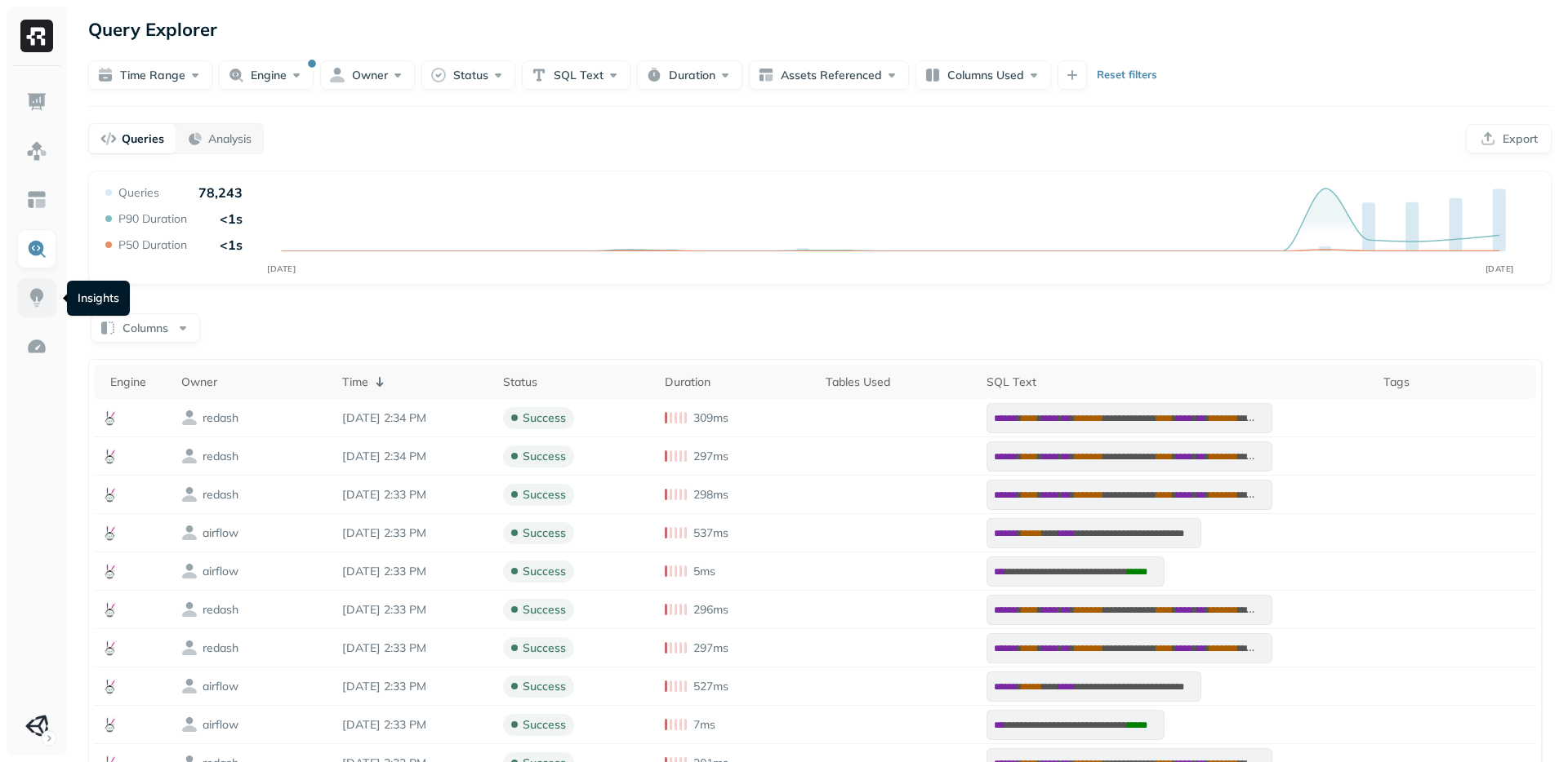
click at [42, 295] on img at bounding box center [37, 299] width 22 height 22
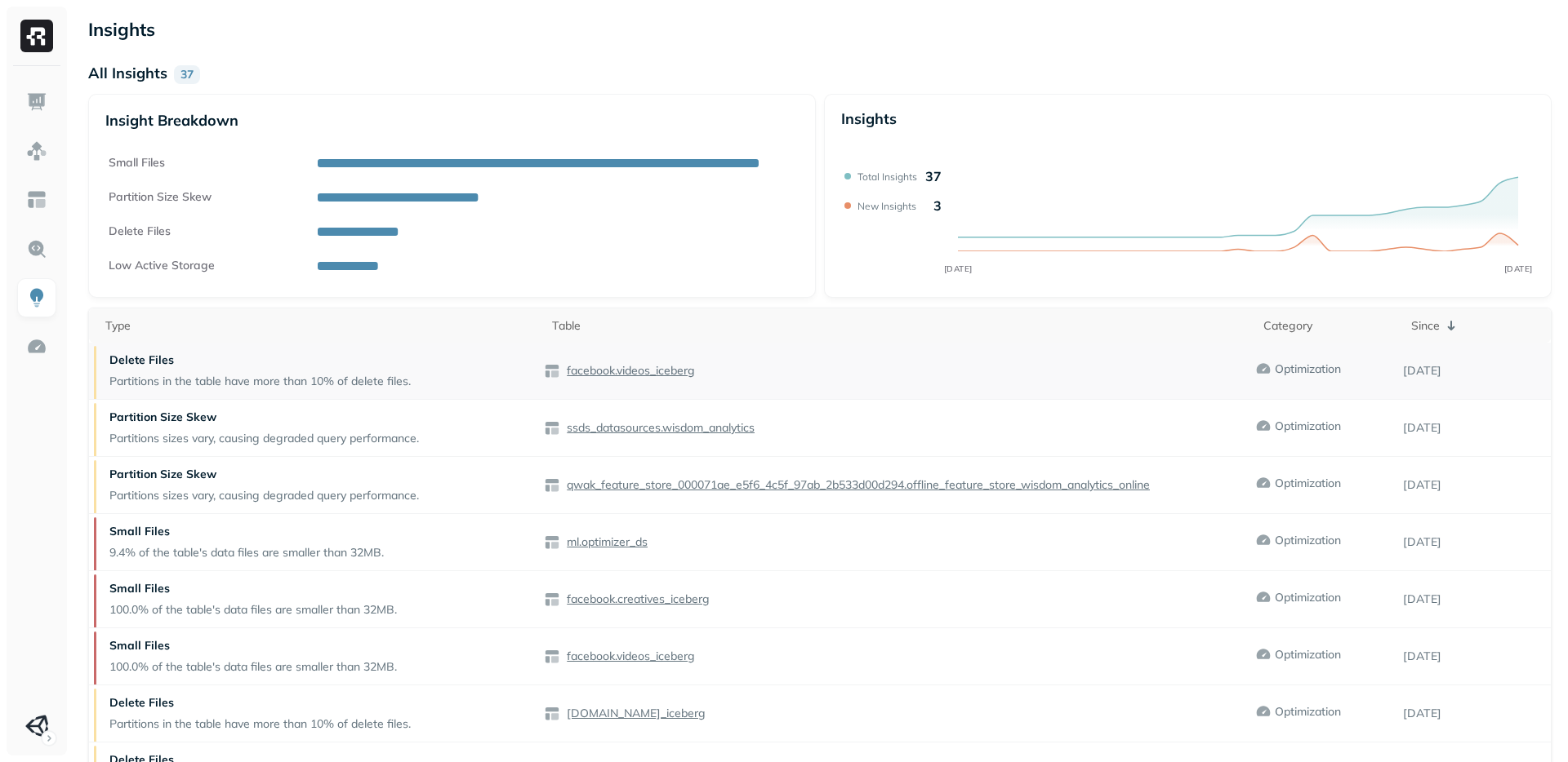
click at [437, 369] on div "Delete Files Partitions in the table have more than 10% of delete files." at bounding box center [316, 370] width 455 height 56
click at [563, 369] on p "facebook.videos_iceberg" at bounding box center [629, 370] width 132 height 15
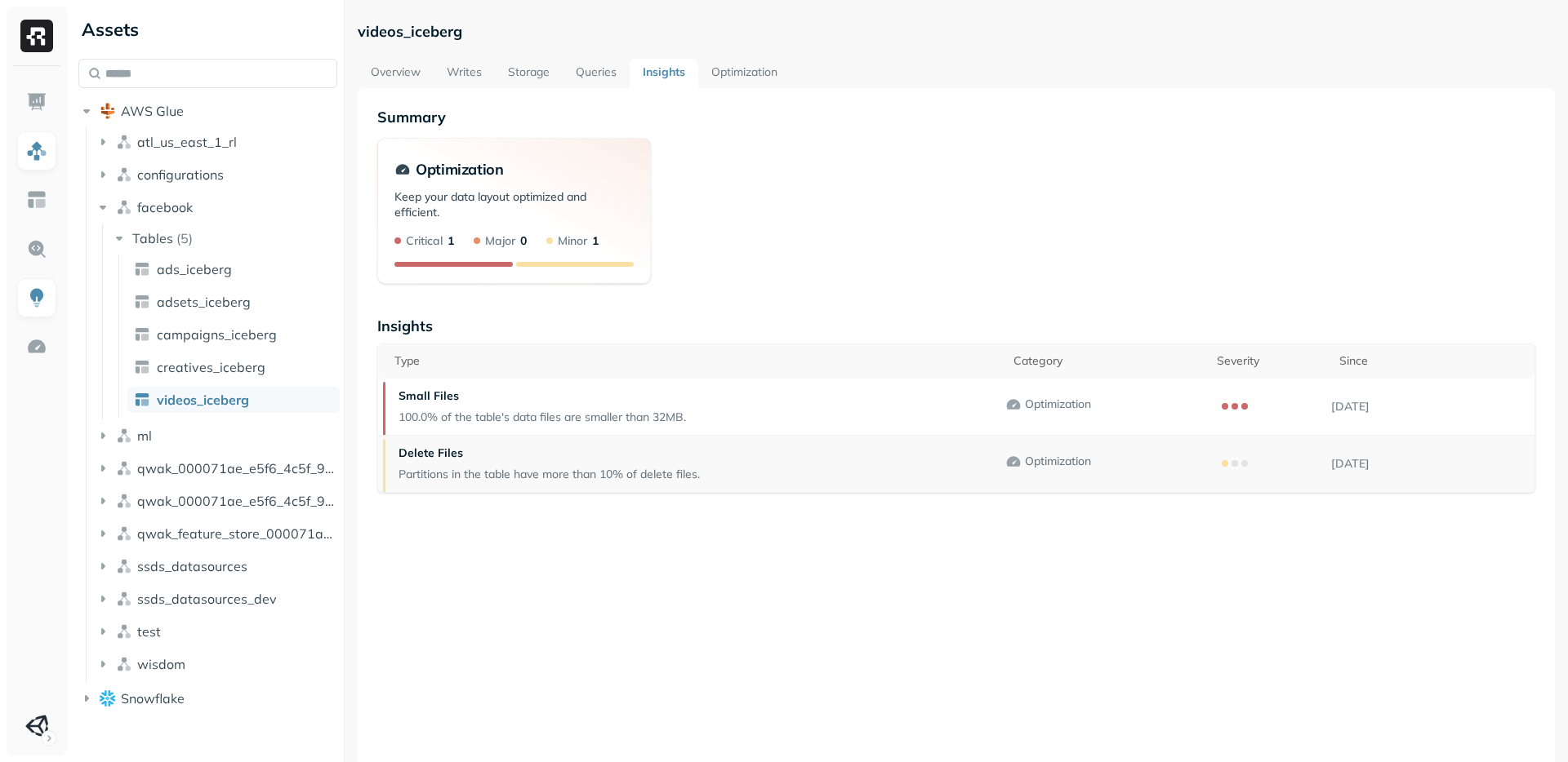
click at [532, 472] on p "Partitions in the table have more than 10% of delete files." at bounding box center [549, 474] width 301 height 15
drag, startPoint x: 618, startPoint y: 480, endPoint x: 600, endPoint y: 475, distance: 18.7
click at [618, 480] on p "Partitions in the table have more than 10% of delete files." at bounding box center [549, 474] width 301 height 15
click at [440, 452] on p "Delete Files" at bounding box center [549, 453] width 301 height 15
click at [417, 72] on link "Overview" at bounding box center [396, 74] width 76 height 30
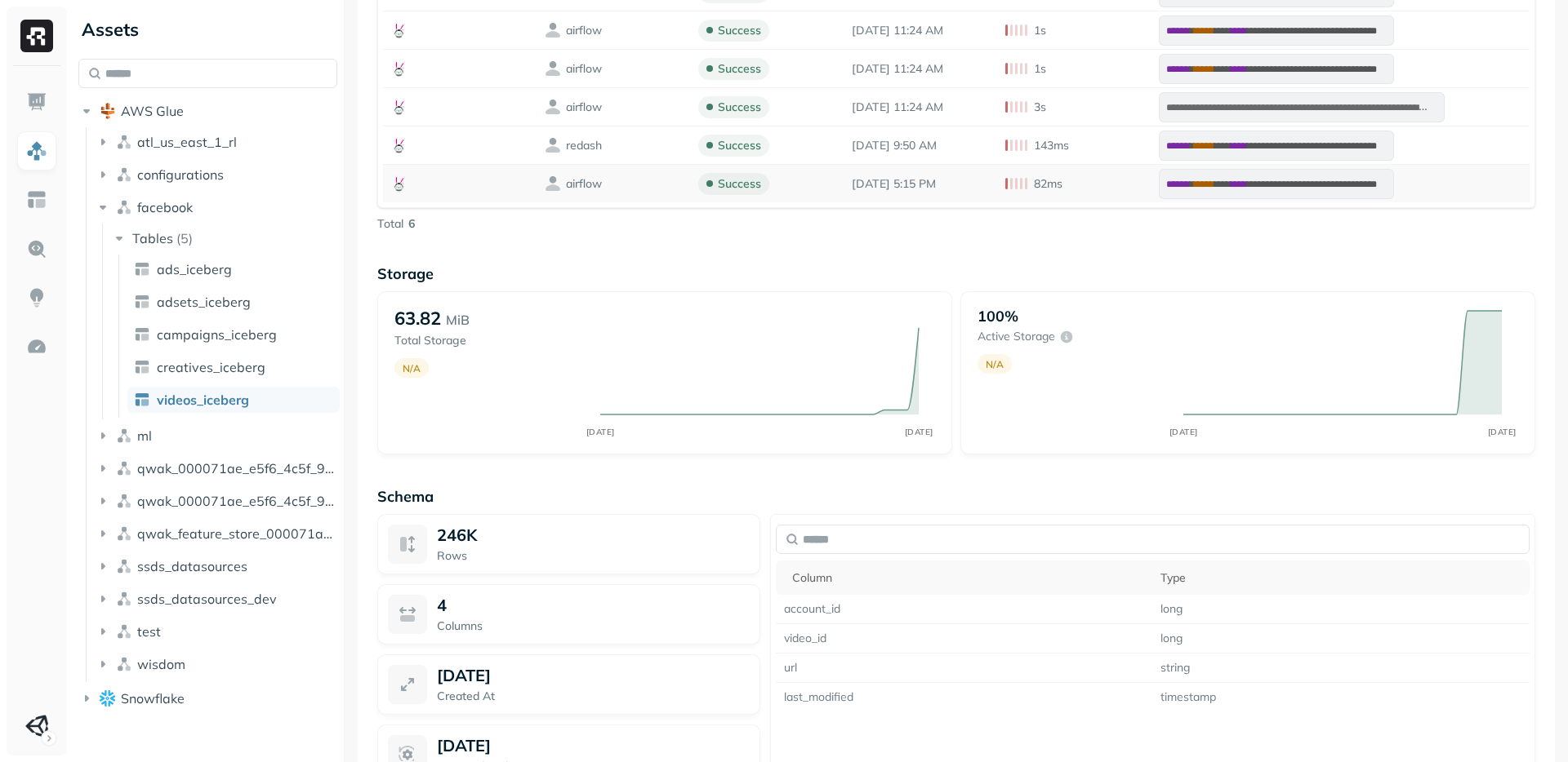
scroll to position [905, 0]
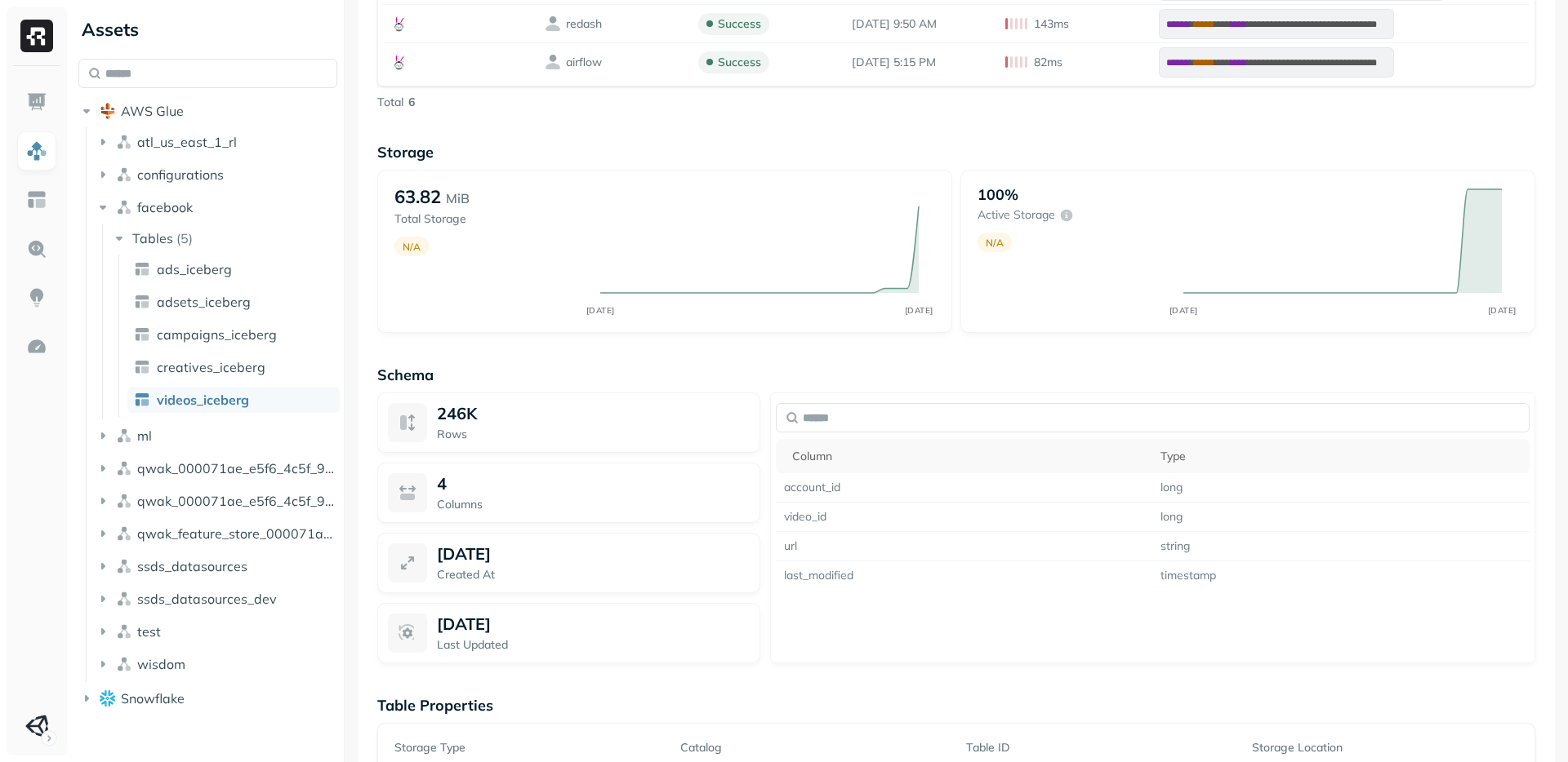
click at [550, 379] on p "Schema" at bounding box center [956, 375] width 1158 height 19
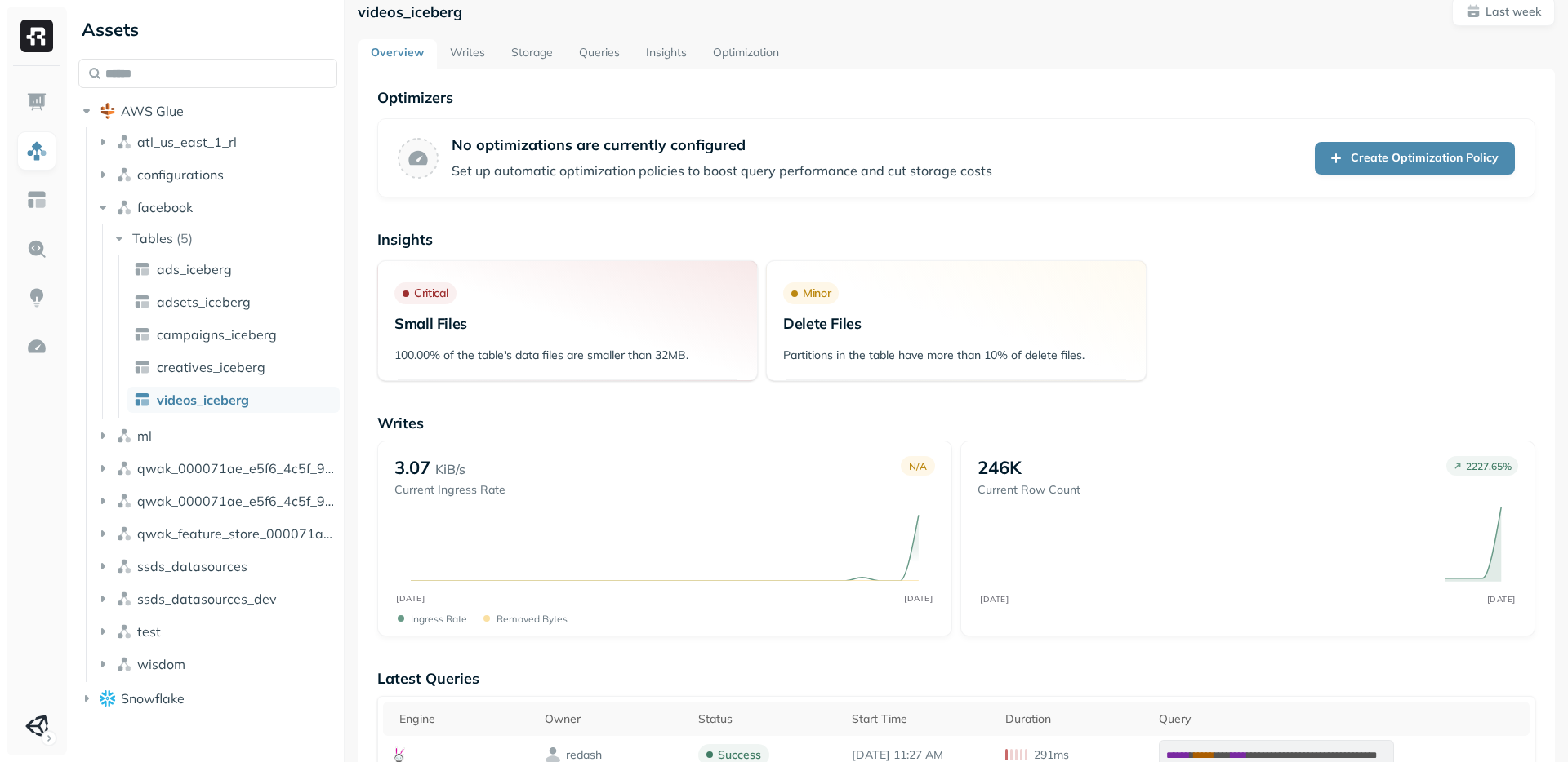
scroll to position [0, 0]
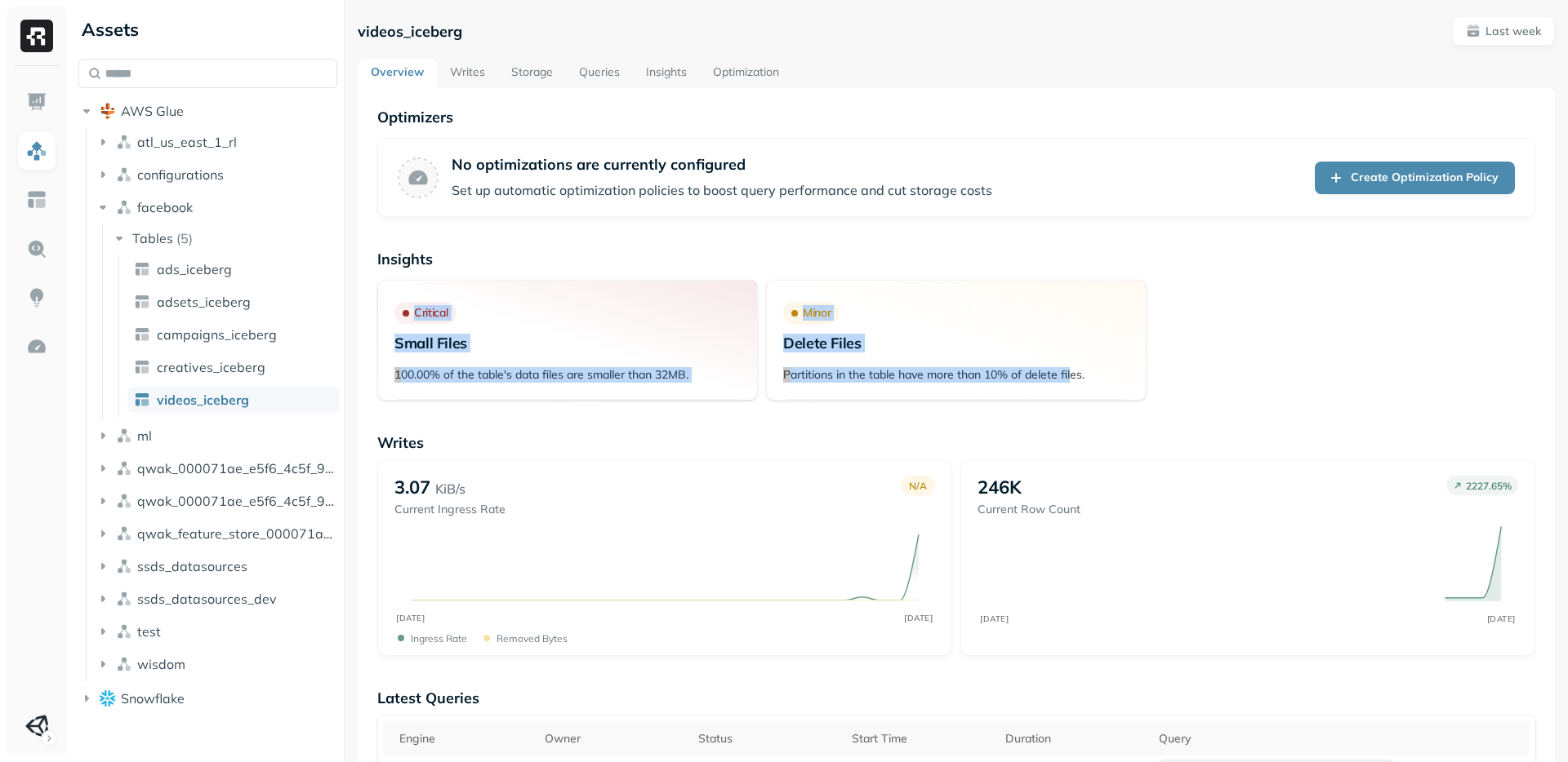
drag, startPoint x: 1006, startPoint y: 368, endPoint x: 735, endPoint y: 269, distance: 288.5
click at [735, 269] on div "Insights Critical Small Files 100.00% of the table's data files are smaller tha…" at bounding box center [956, 325] width 1158 height 151
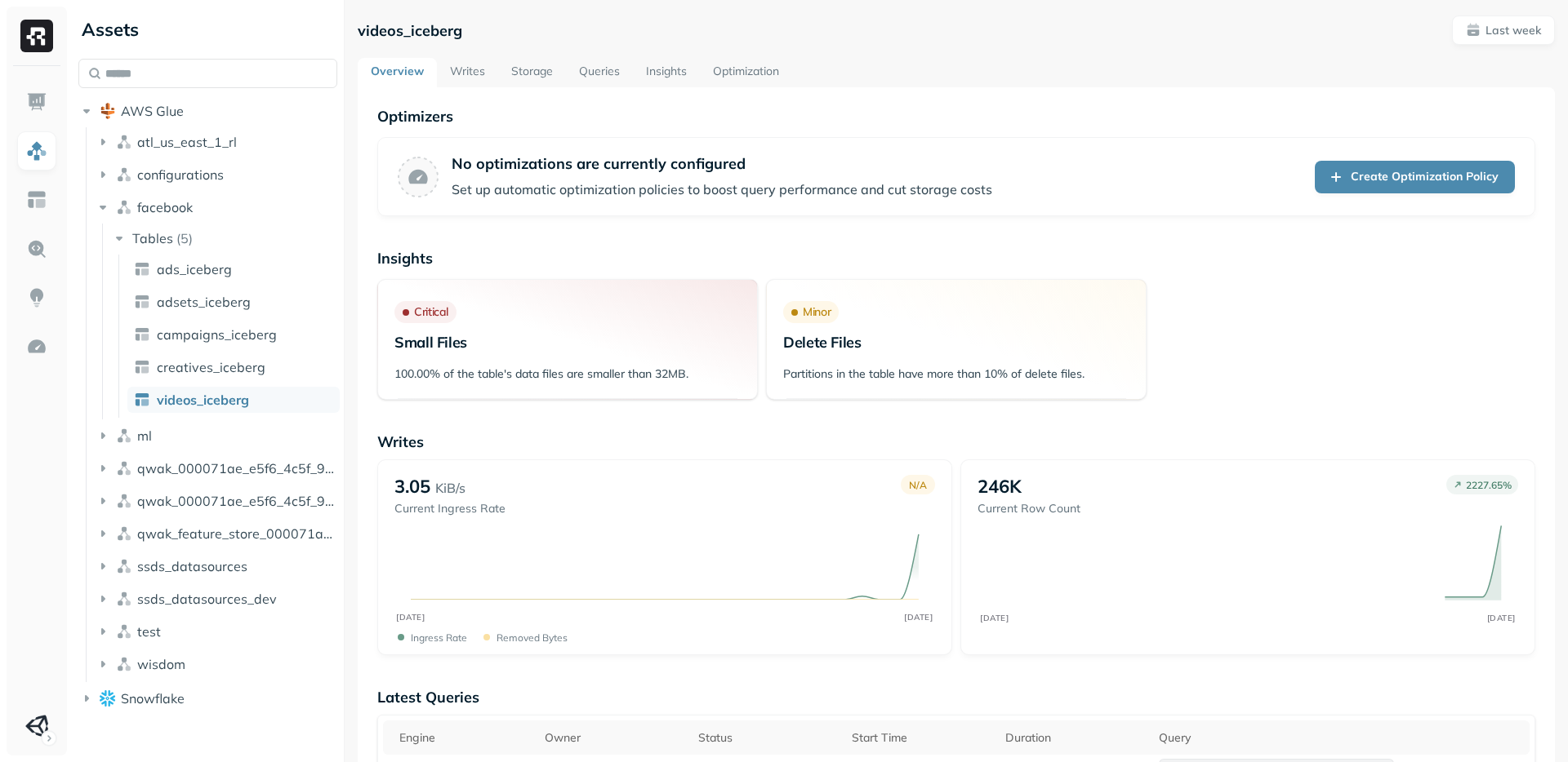
scroll to position [1, 0]
